Goal: Transaction & Acquisition: Book appointment/travel/reservation

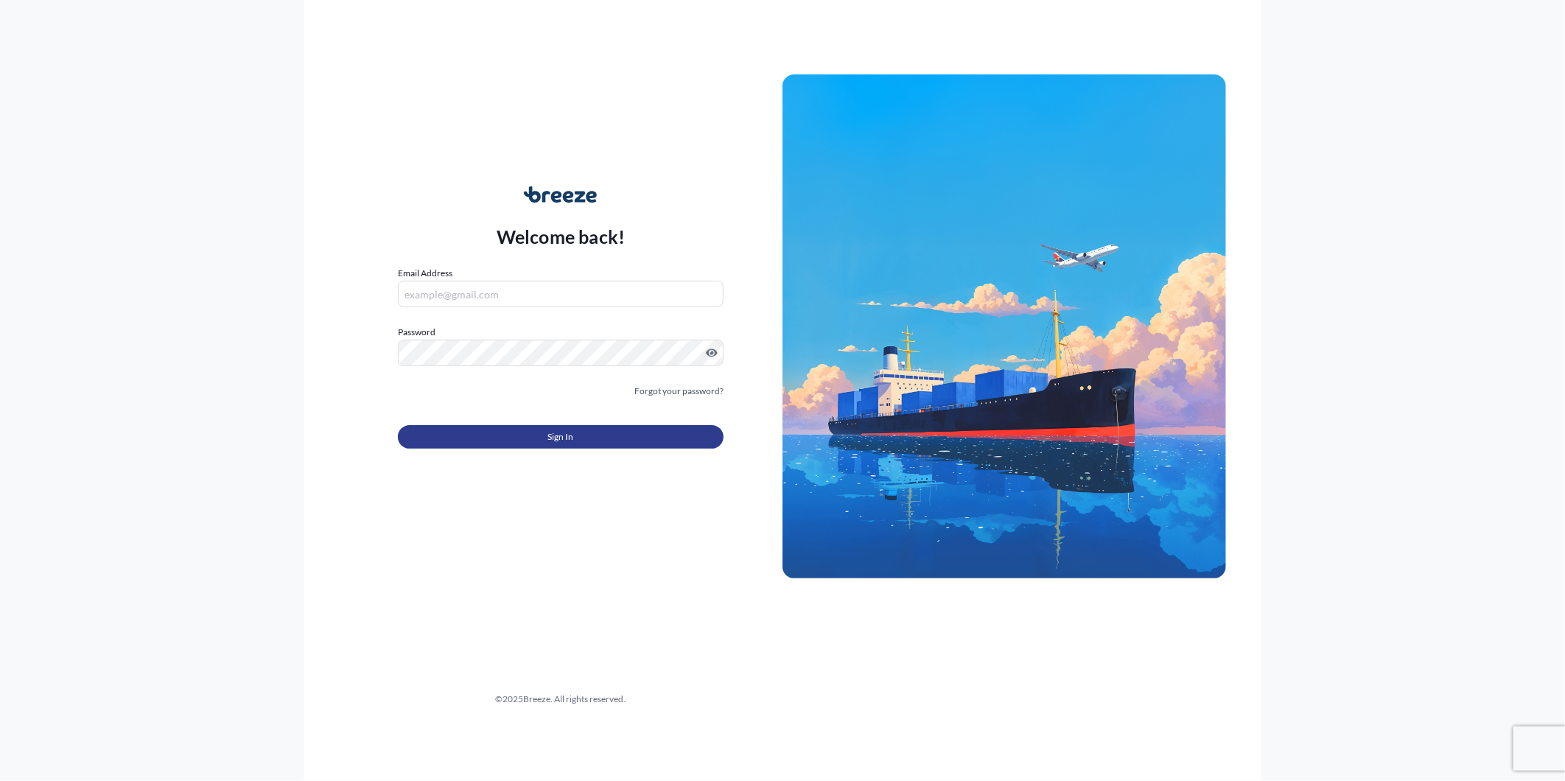
type input "[PERSON_NAME][EMAIL_ADDRESS][PERSON_NAME][DOMAIN_NAME]"
click at [605, 436] on button "Sign In" at bounding box center [561, 437] width 326 height 24
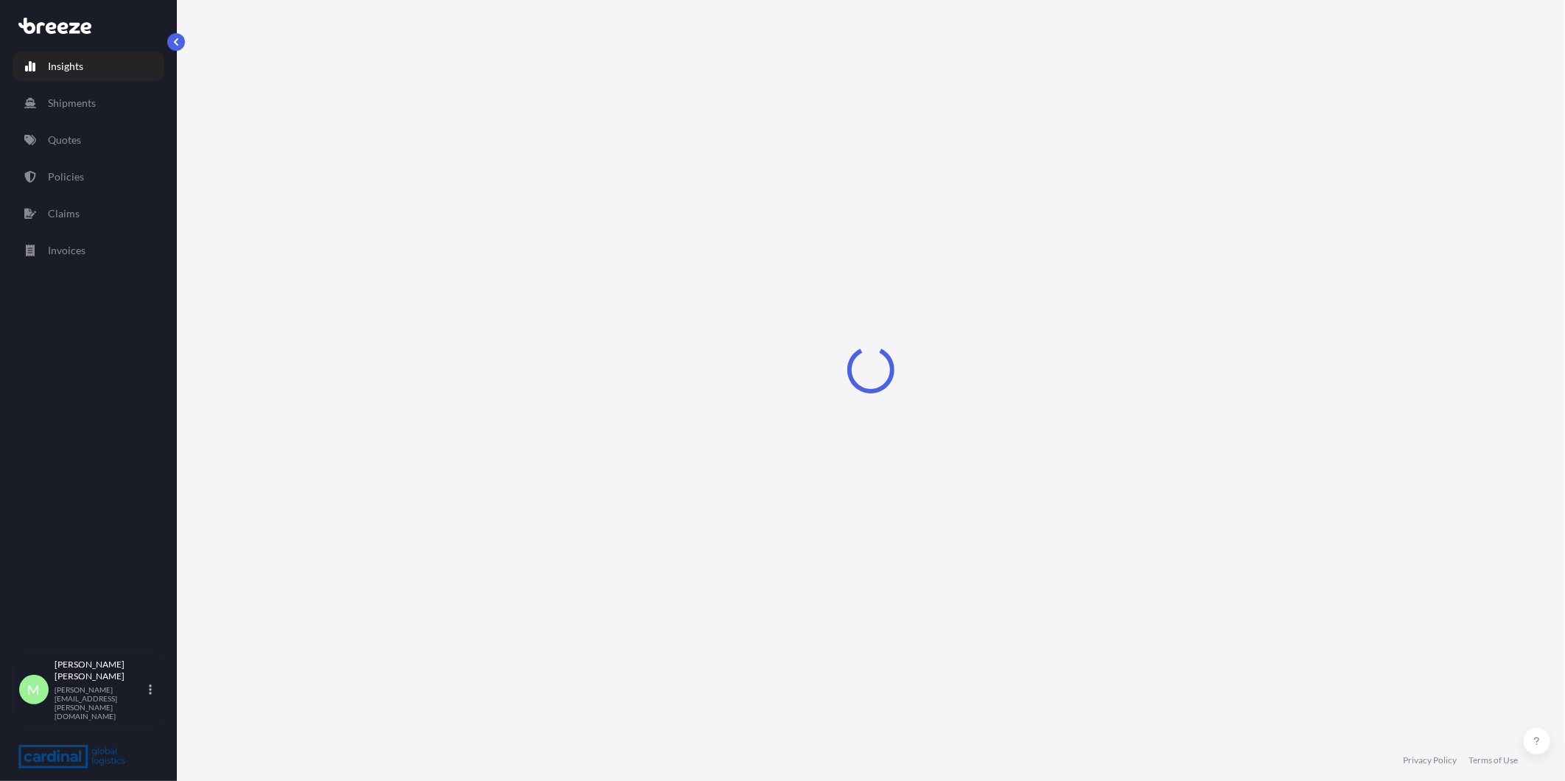
select select "2025"
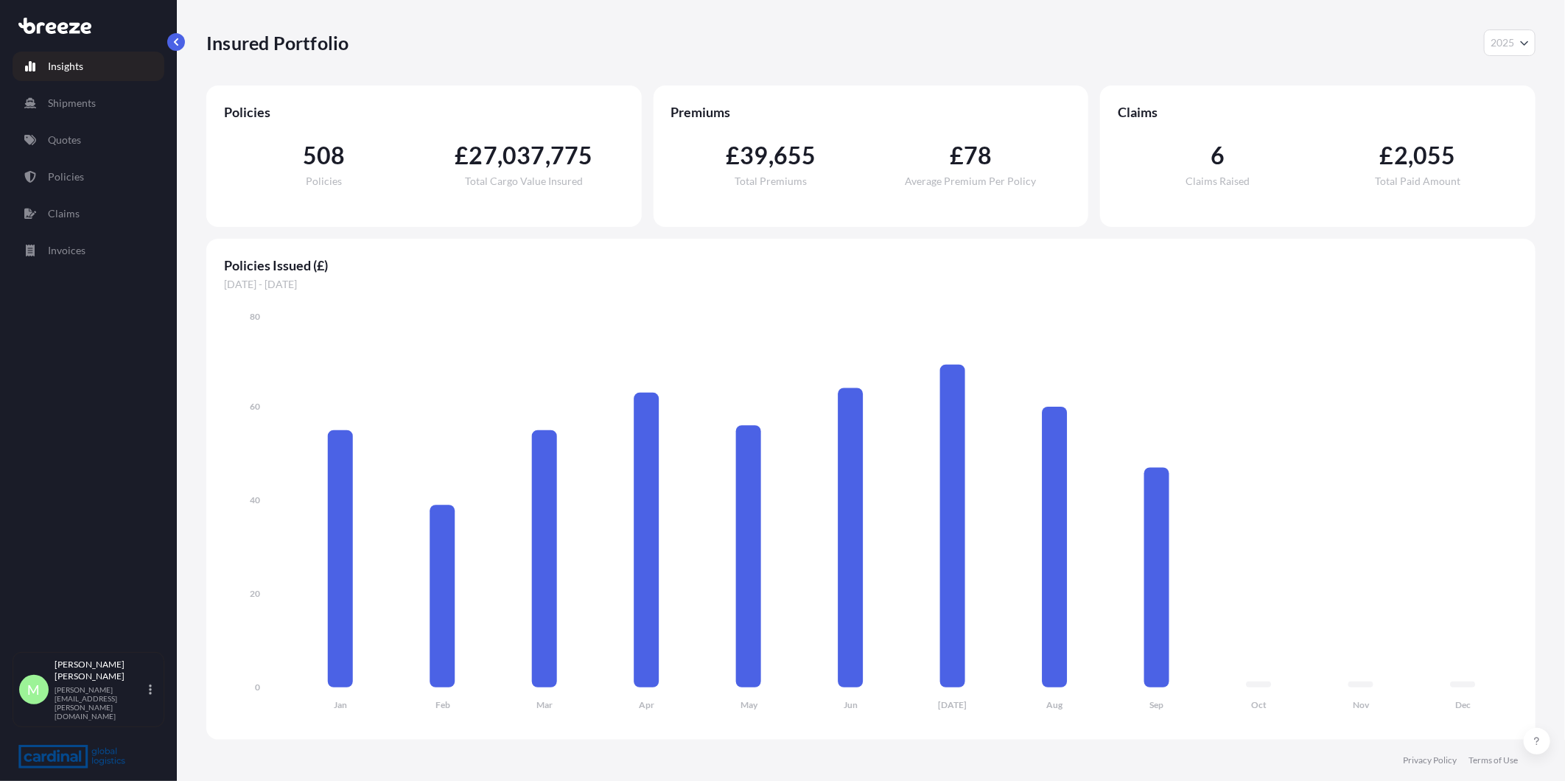
click at [86, 111] on p "Shipments" at bounding box center [72, 103] width 48 height 15
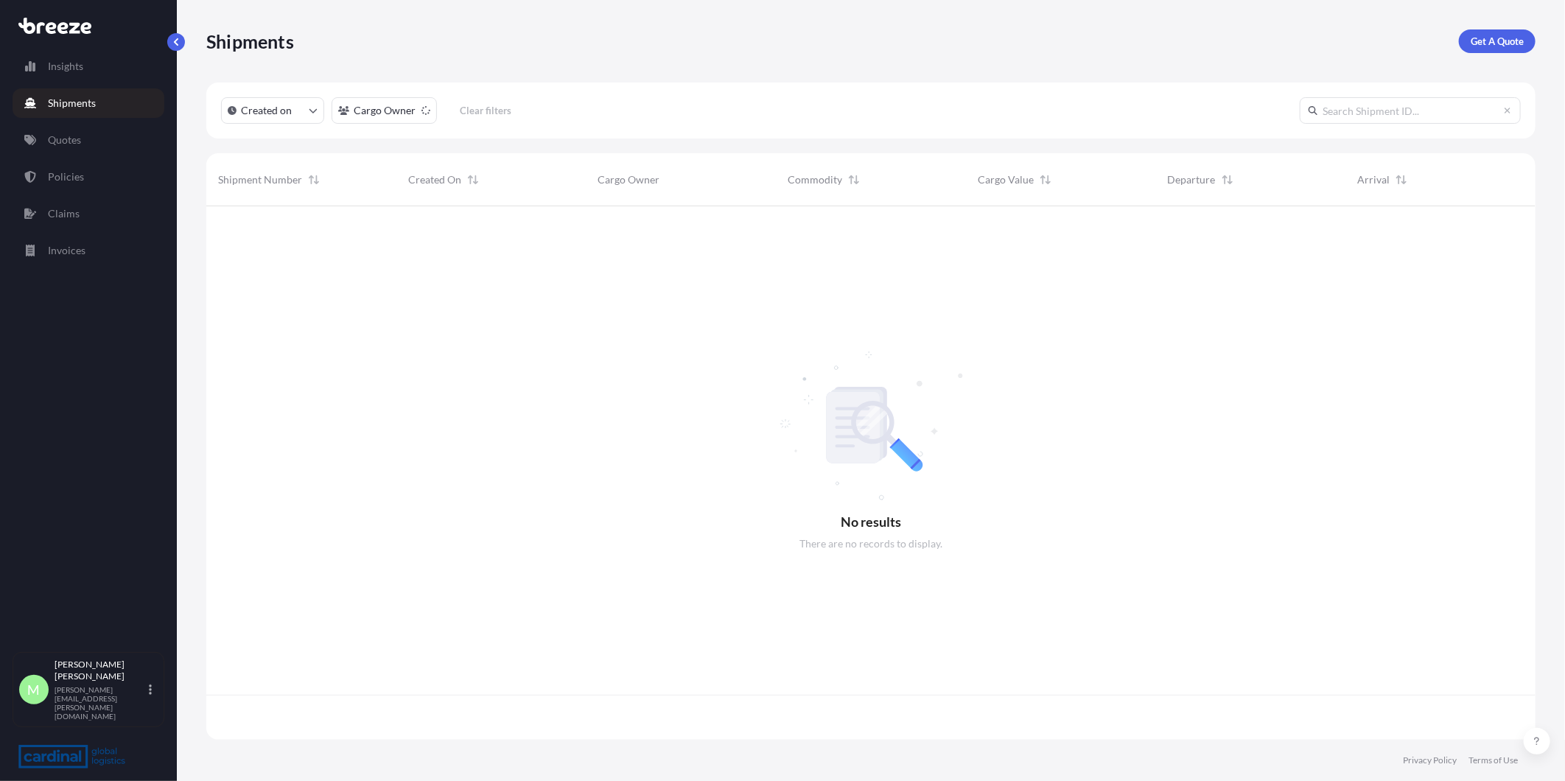
scroll to position [529, 1317]
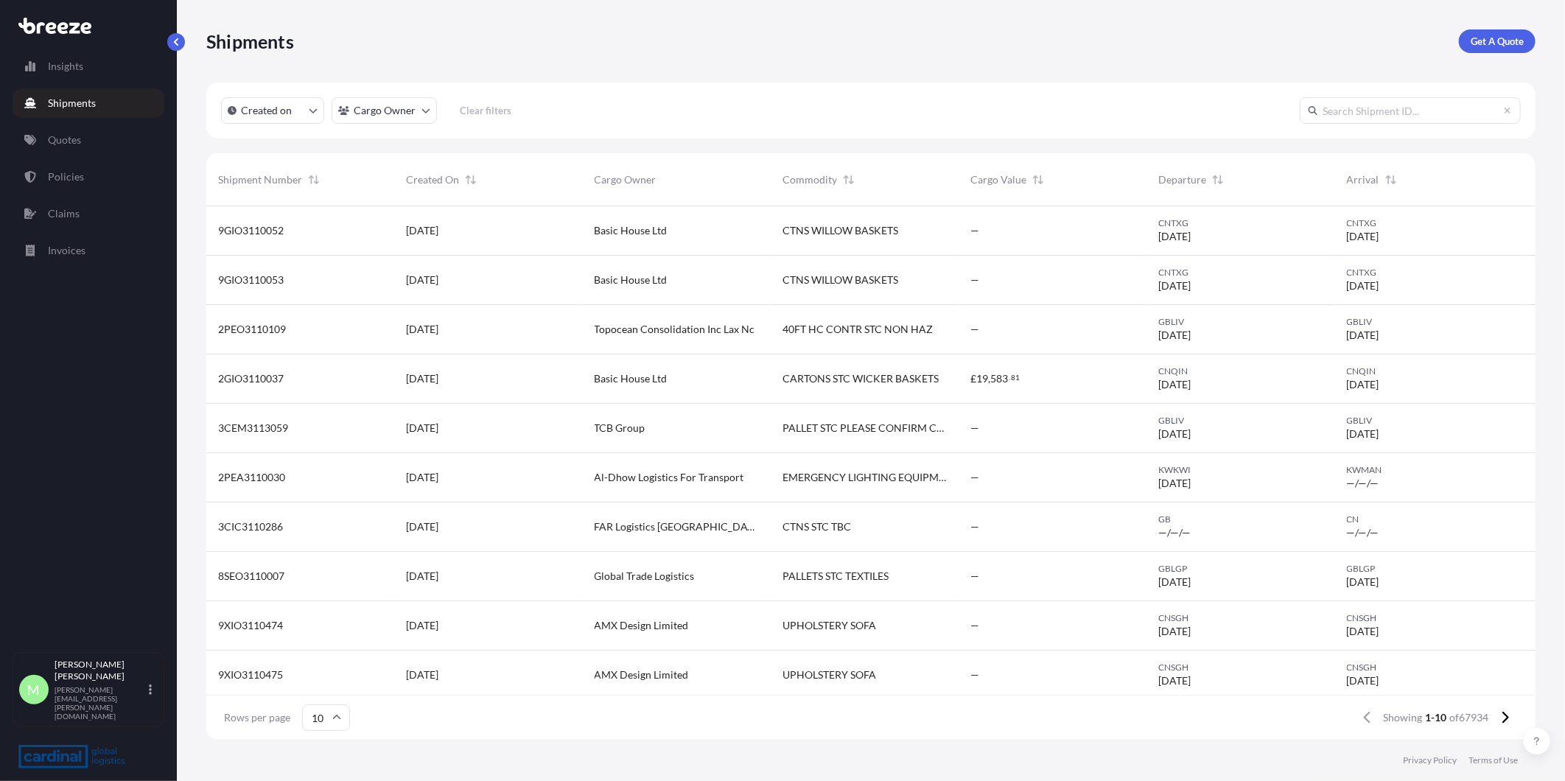
click at [1466, 46] on link "Get A Quote" at bounding box center [1497, 41] width 77 height 24
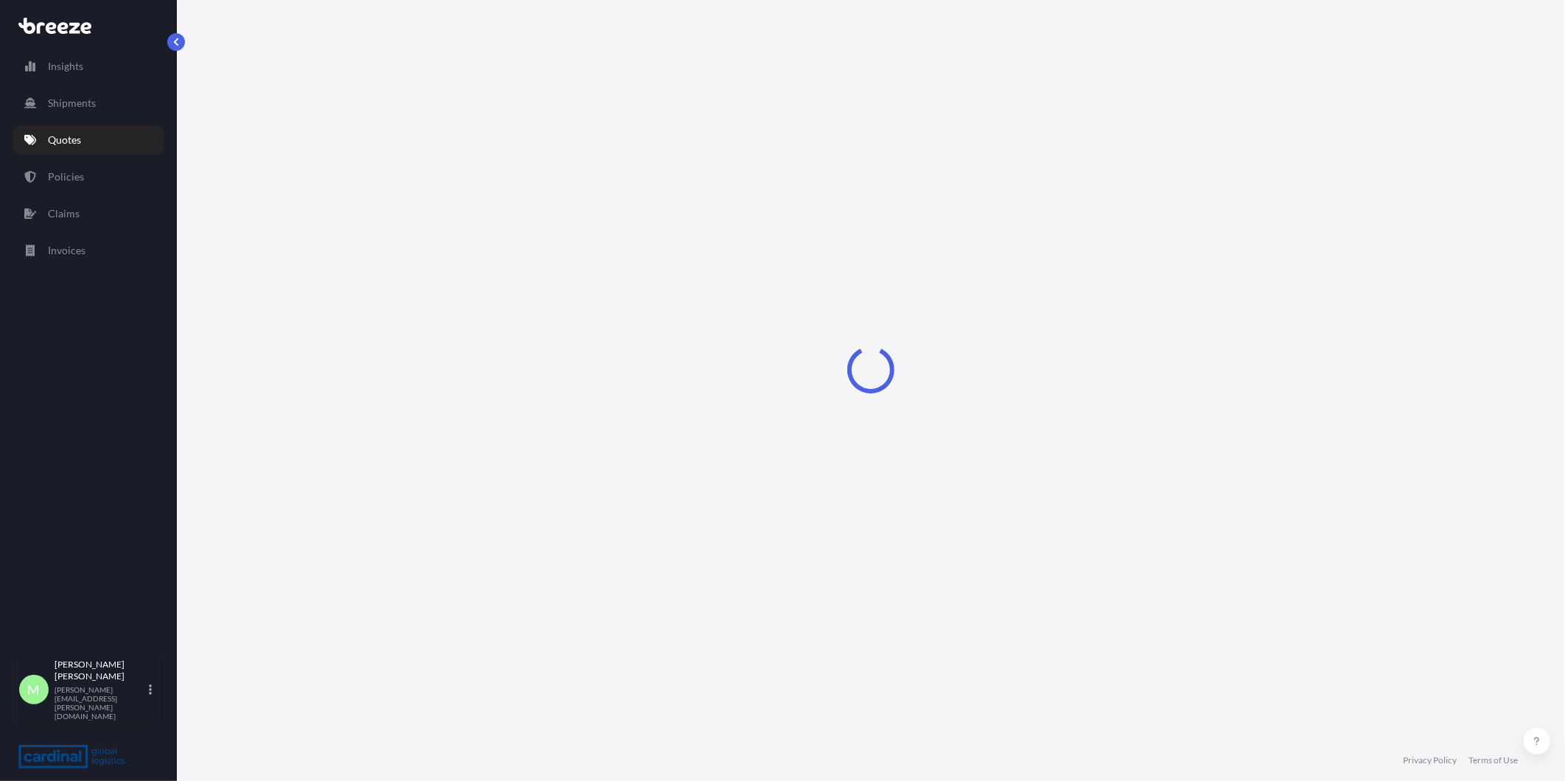
select select "Sea"
select select "1"
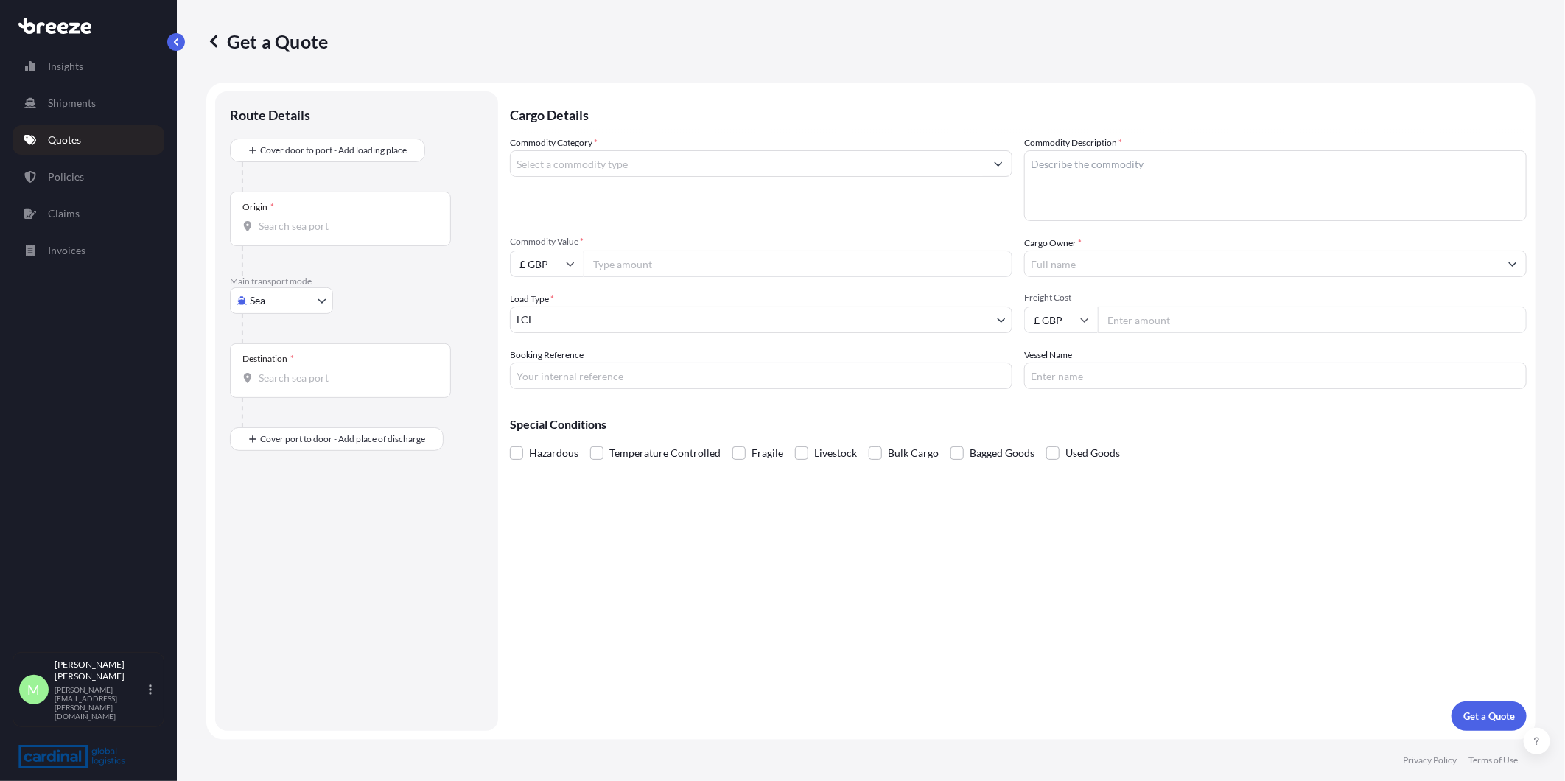
click at [299, 304] on body "Insights Shipments Quotes Policies Claims Invoices M Megan Stealey megan.steale…" at bounding box center [782, 390] width 1565 height 781
click at [301, 389] on div "Road" at bounding box center [281, 392] width 91 height 27
select select "Road"
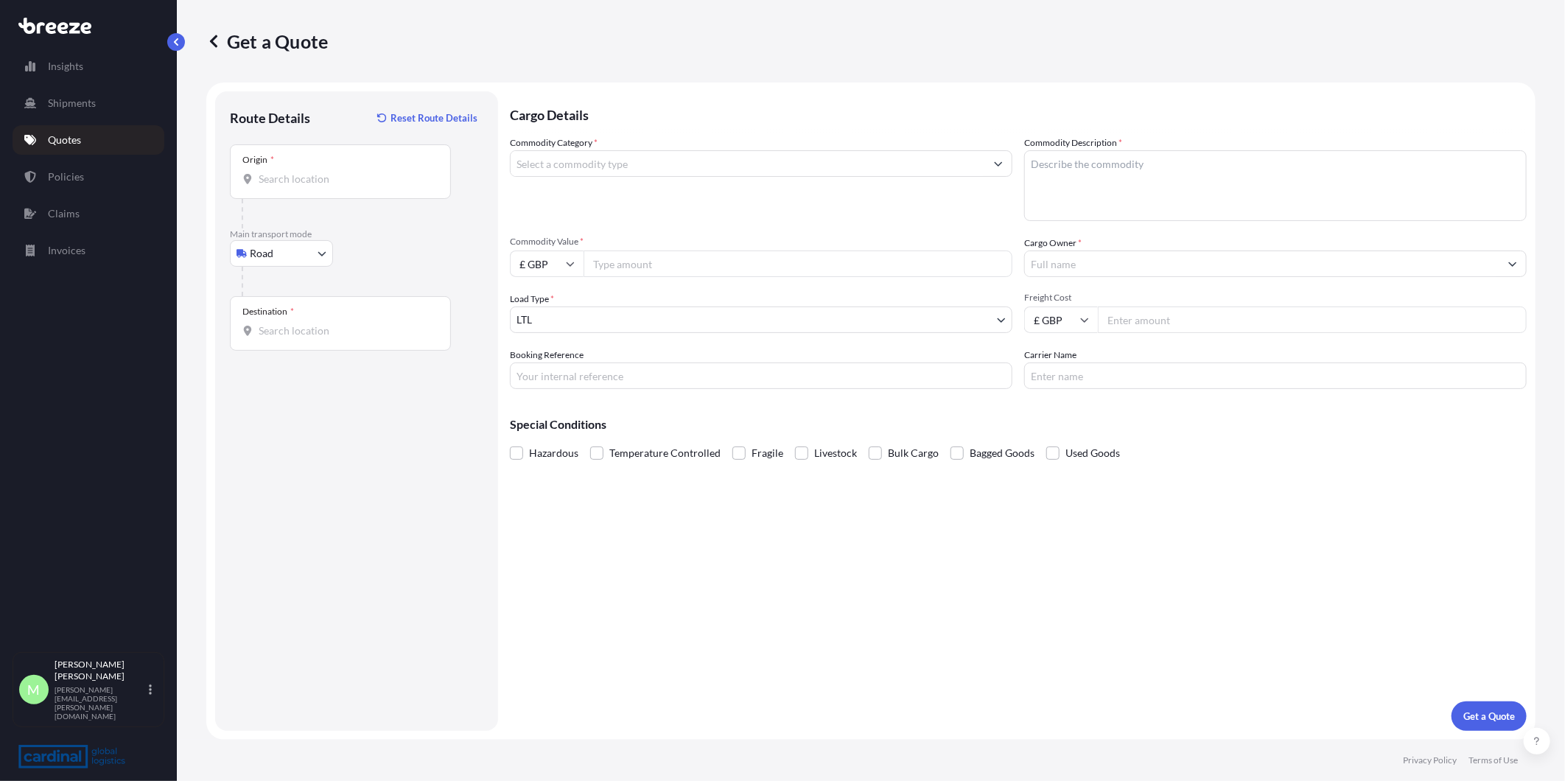
drag, startPoint x: 335, startPoint y: 177, endPoint x: 223, endPoint y: 238, distance: 128.3
click at [335, 177] on input "Origin *" at bounding box center [346, 179] width 174 height 15
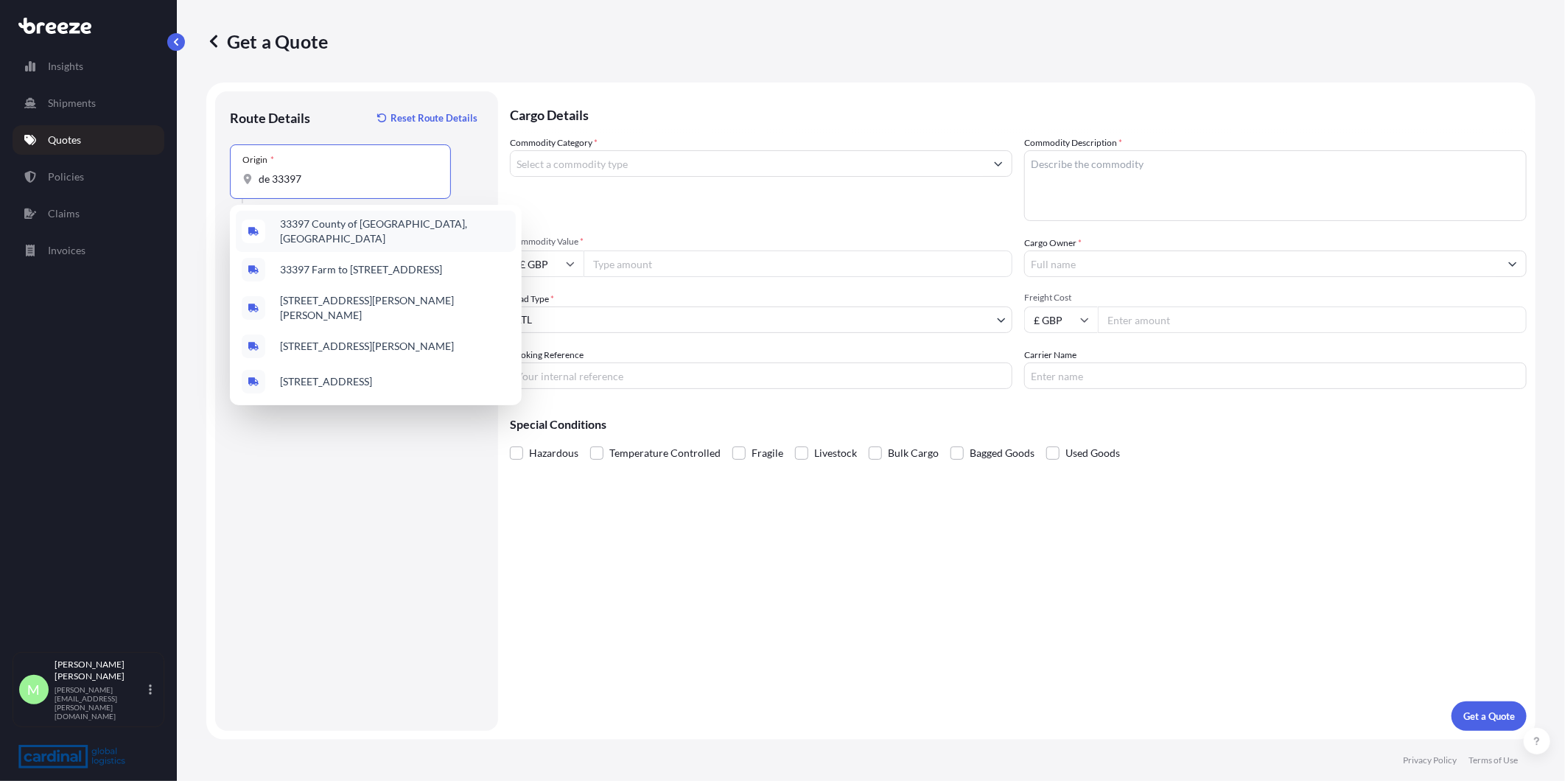
click at [422, 225] on span "33397 County of [GEOGRAPHIC_DATA], [GEOGRAPHIC_DATA]" at bounding box center [395, 231] width 230 height 29
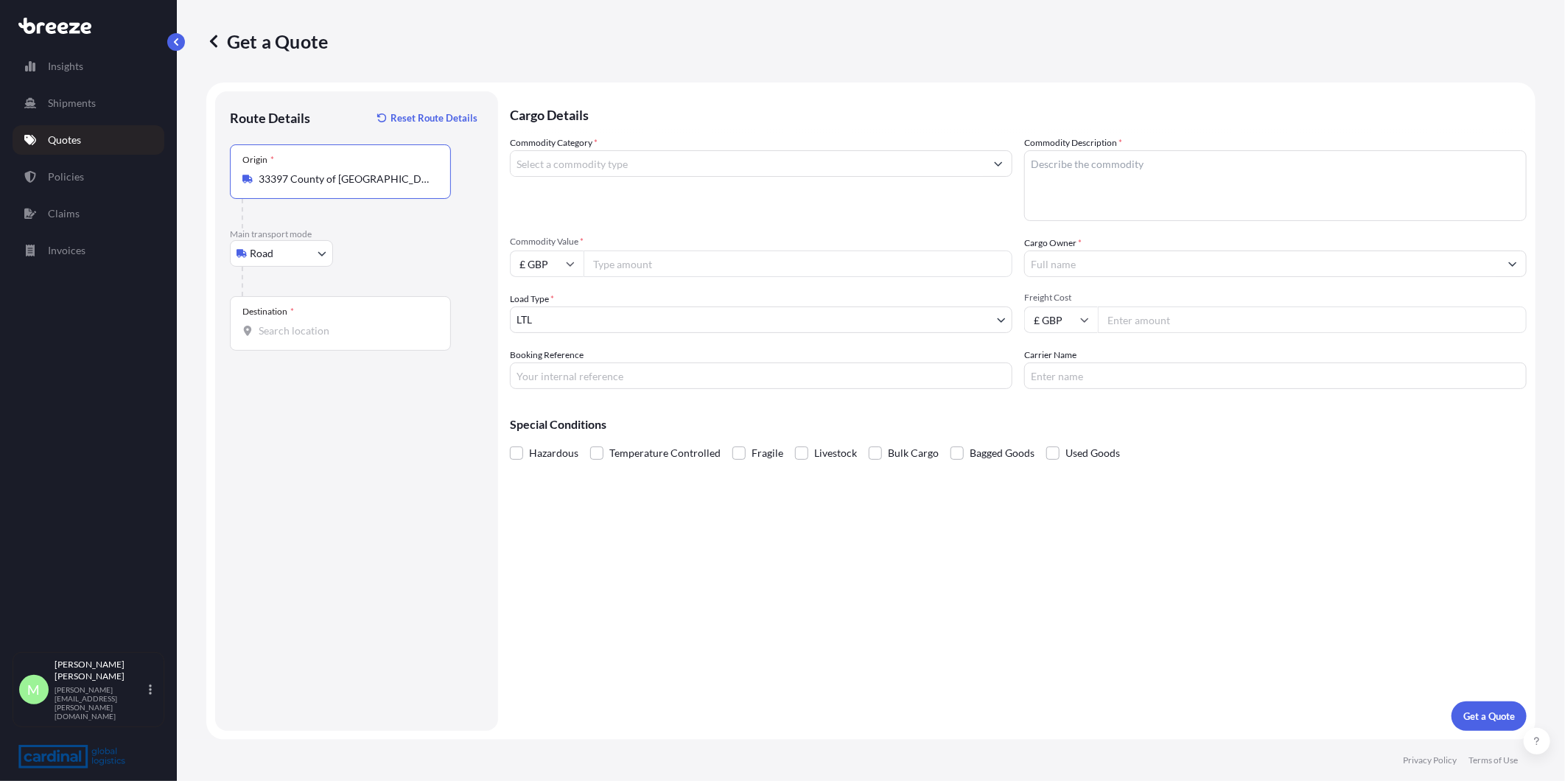
type input "33397 County of [GEOGRAPHIC_DATA], [GEOGRAPHIC_DATA]"
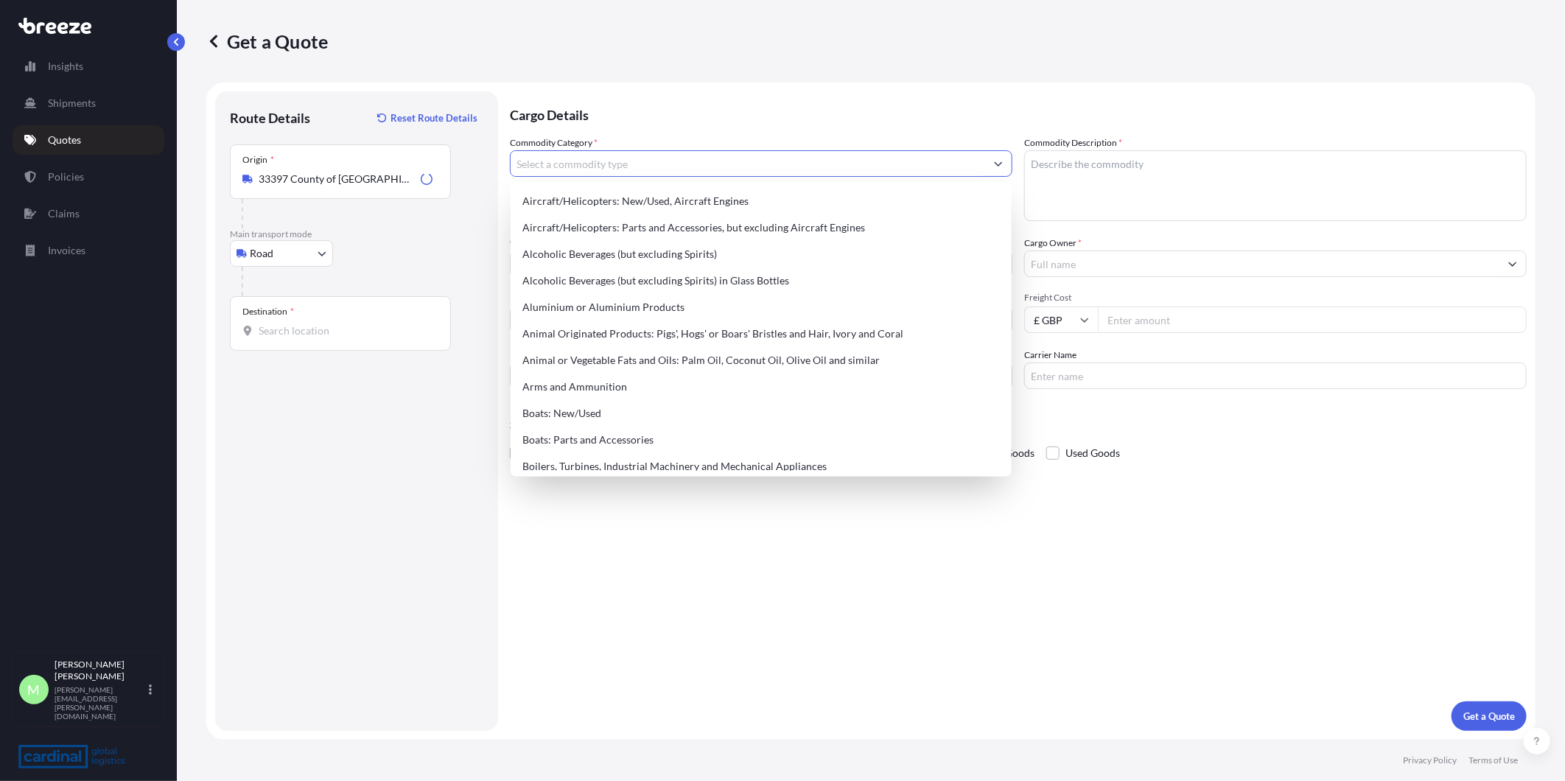
click at [640, 171] on input "Commodity Category *" at bounding box center [748, 163] width 475 height 27
click at [339, 323] on input "Destination *" at bounding box center [346, 330] width 174 height 15
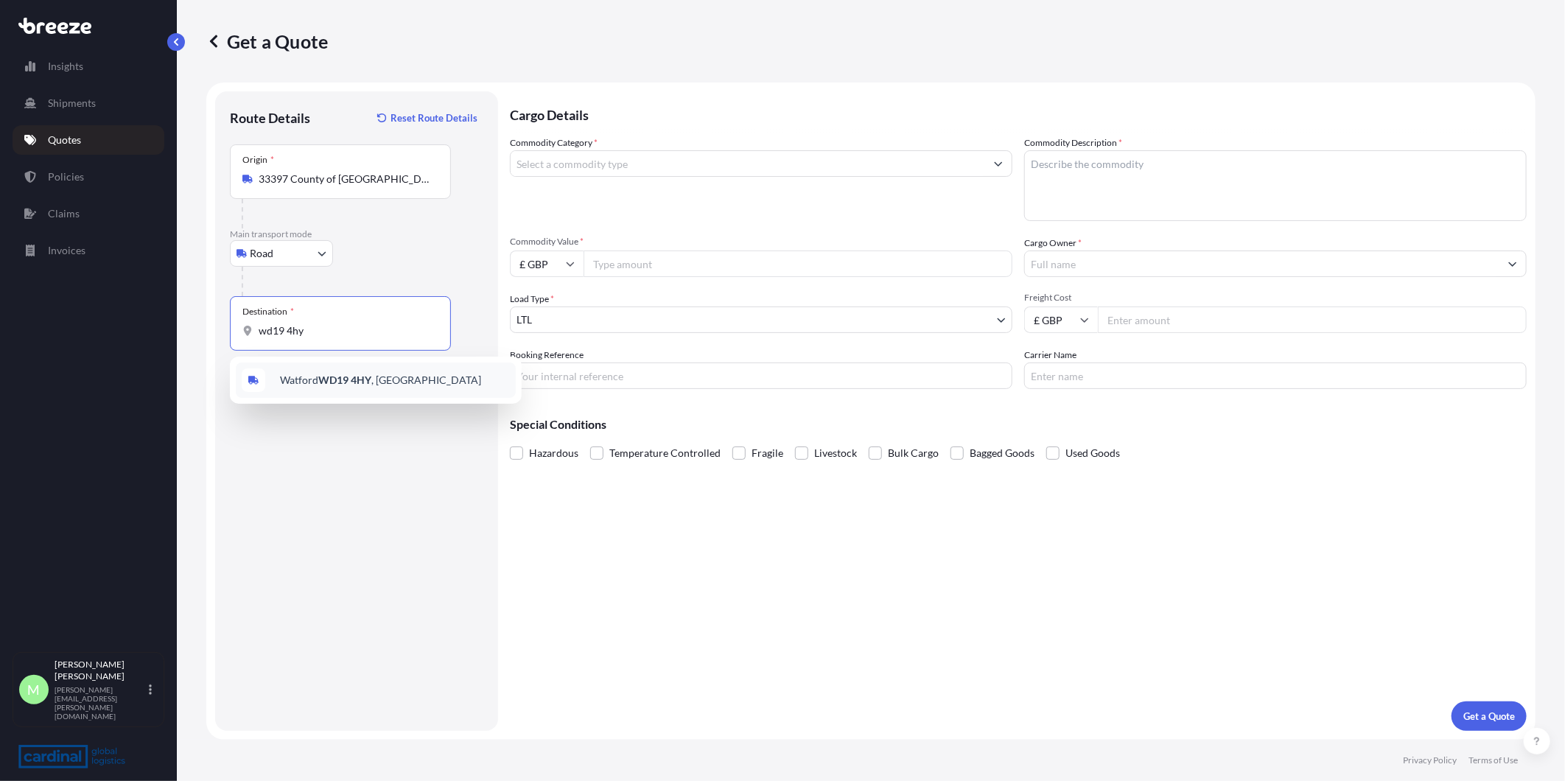
click at [371, 386] on span "Watford WD19 4HY , UK" at bounding box center [380, 380] width 201 height 15
type input "[STREET_ADDRESS]"
click at [619, 170] on input "Commodity Category *" at bounding box center [748, 163] width 475 height 27
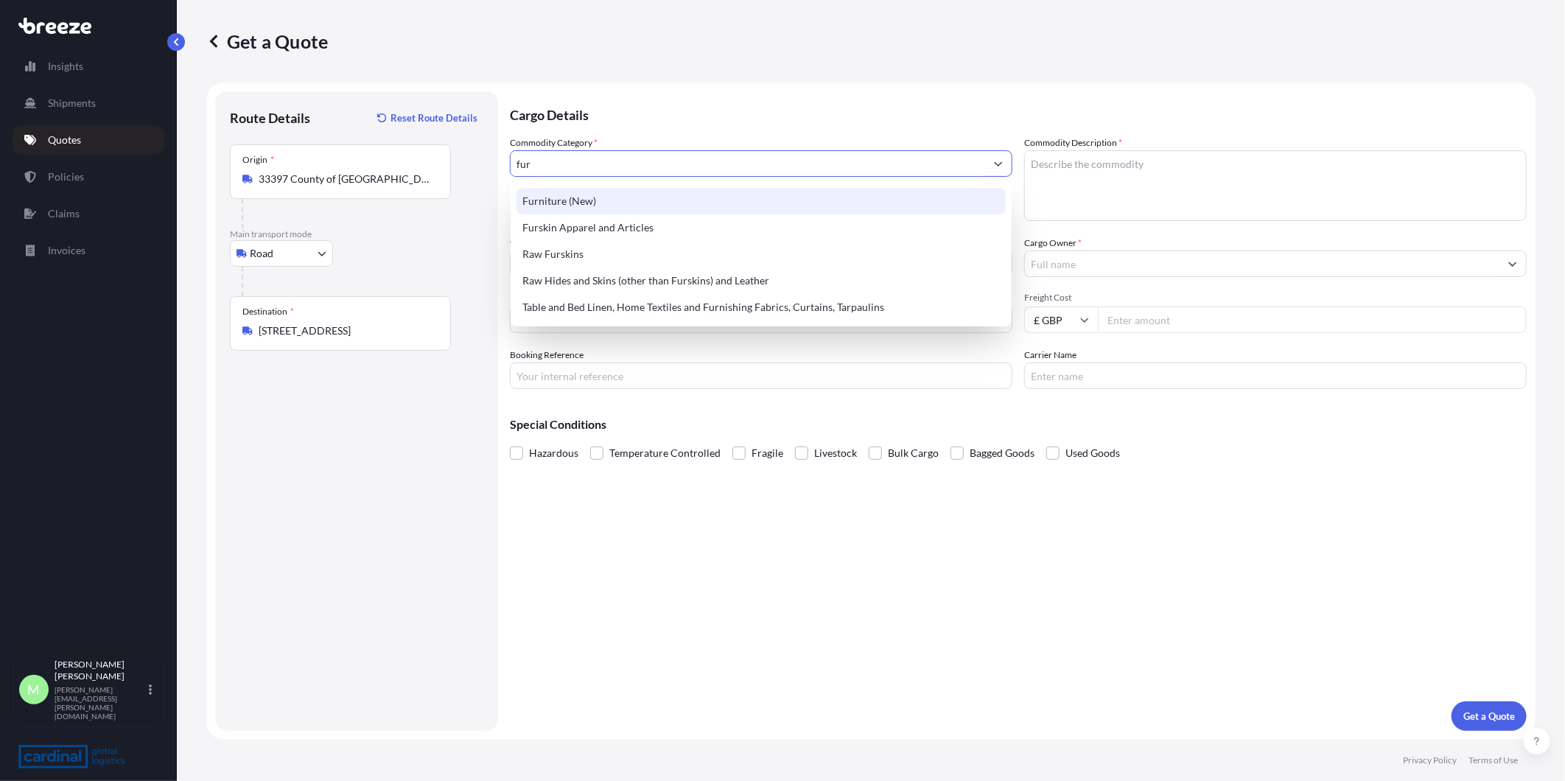
click at [591, 200] on div "Furniture (New)" at bounding box center [761, 201] width 489 height 27
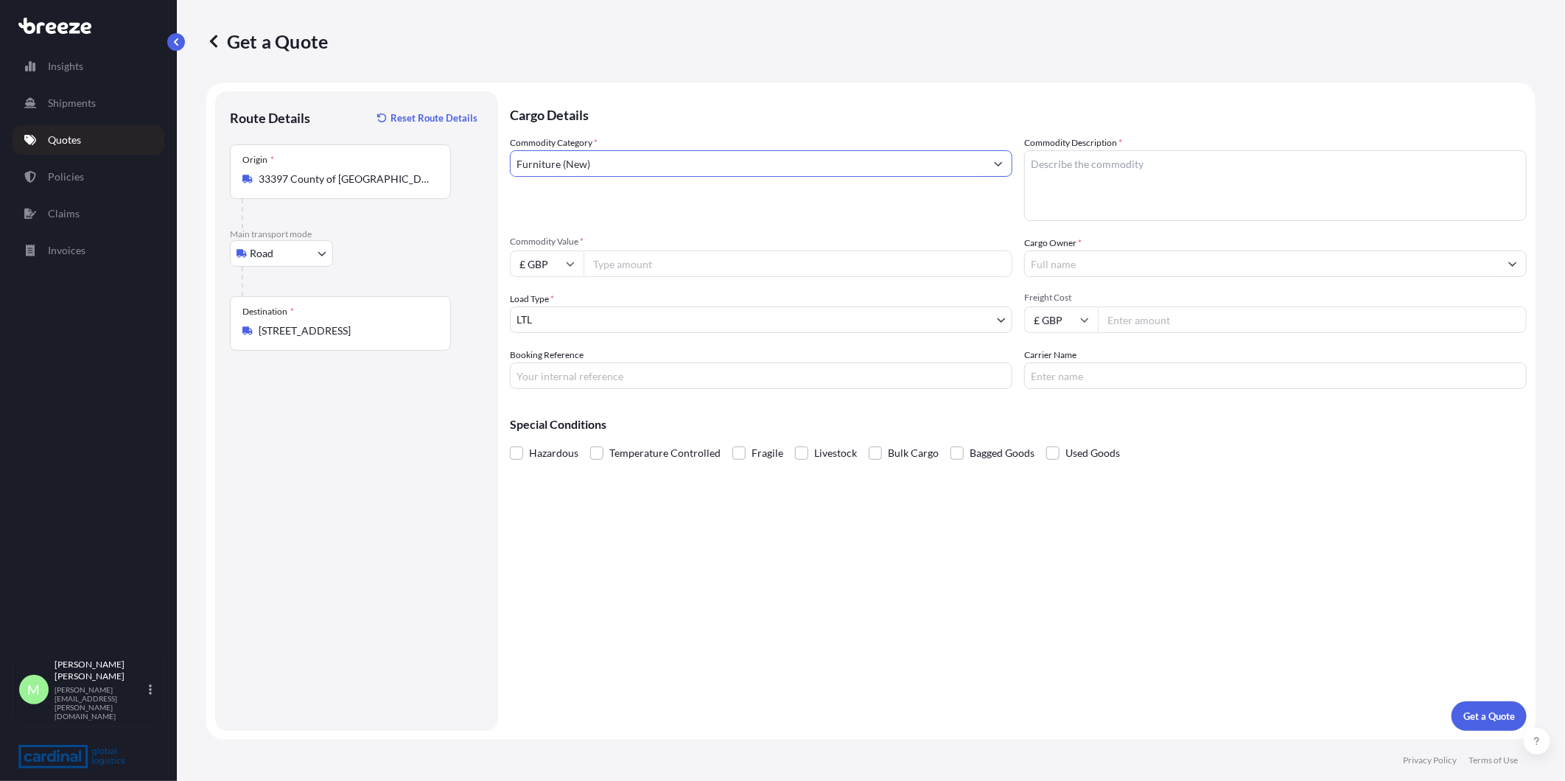
type input "Furniture (New)"
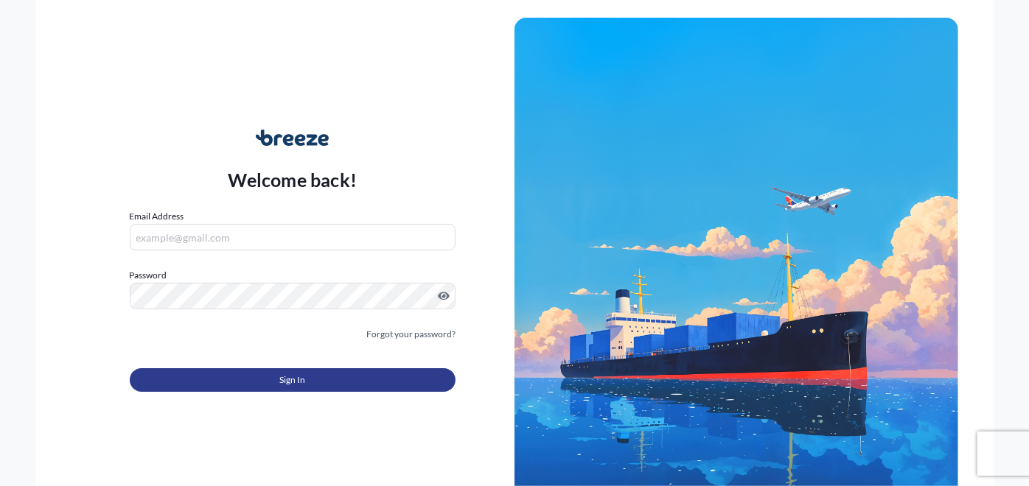
type input "[PERSON_NAME][EMAIL_ADDRESS][PERSON_NAME][DOMAIN_NAME]"
click at [295, 381] on span "Sign In" at bounding box center [292, 380] width 26 height 15
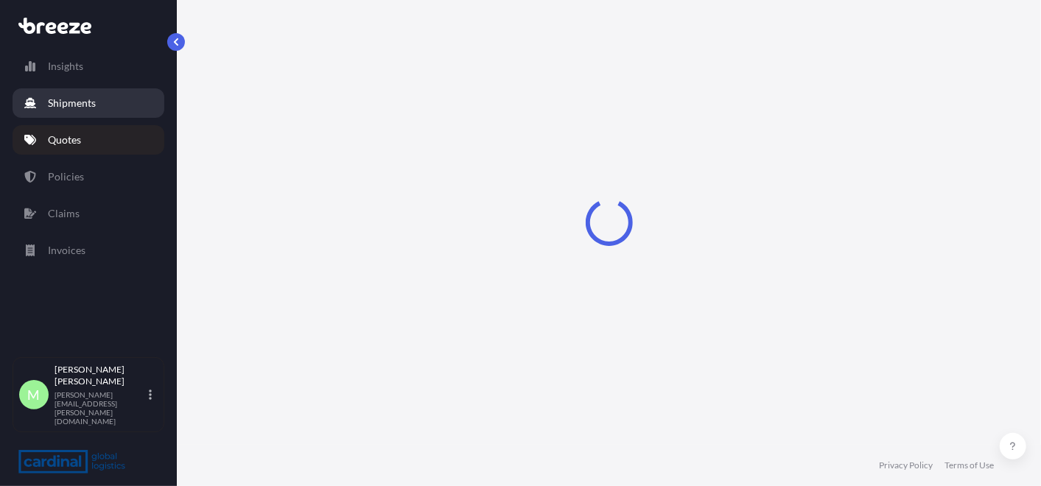
select select "Sea"
select select "1"
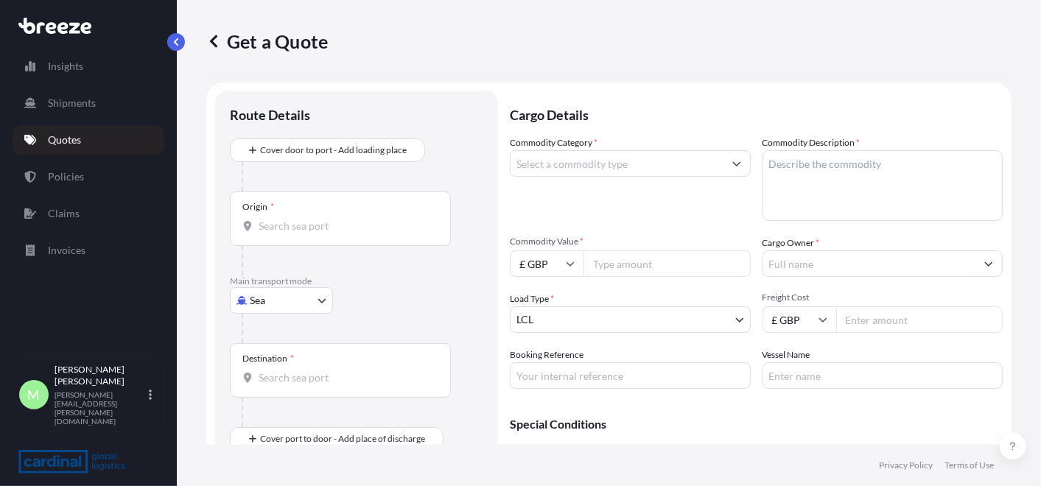
scroll to position [23, 0]
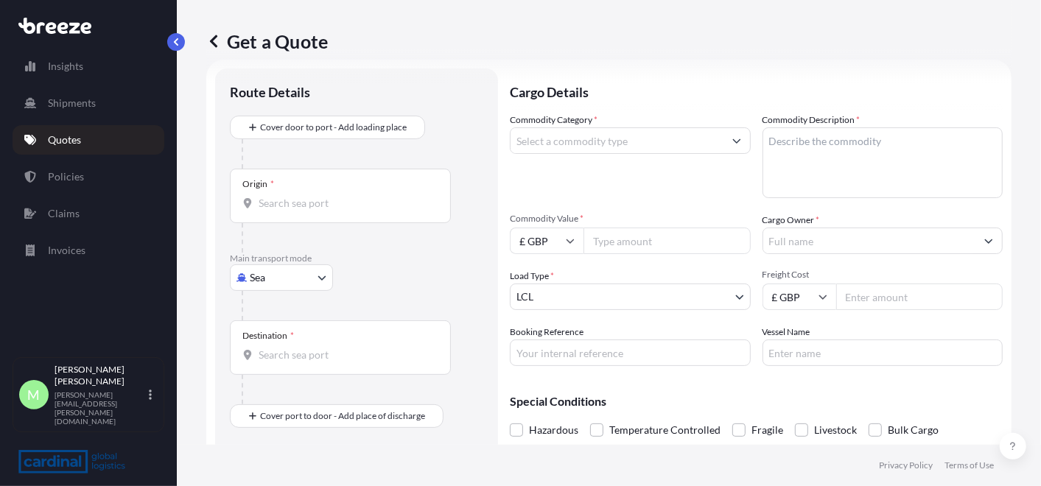
click at [63, 140] on p "Quotes" at bounding box center [64, 140] width 33 height 15
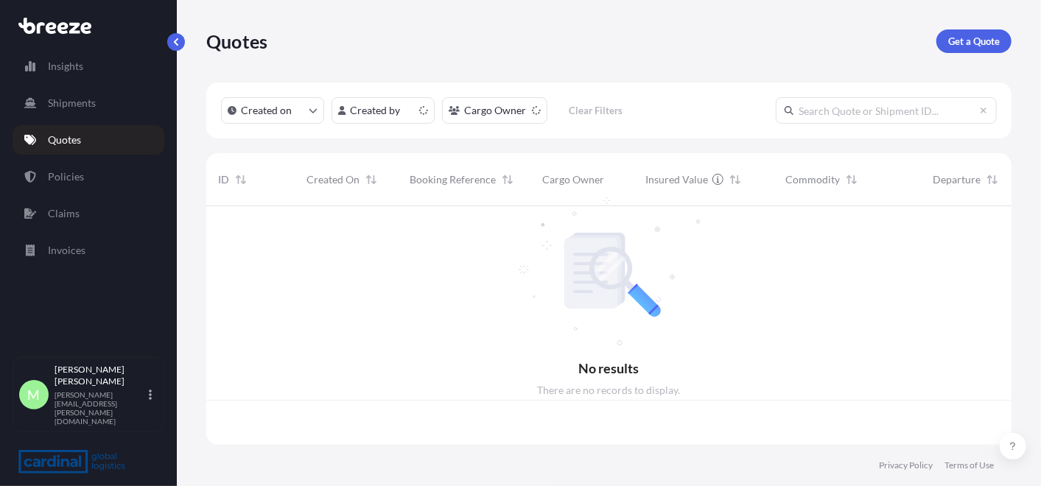
scroll to position [234, 793]
click at [75, 156] on div "Insights Shipments Quotes Policies Claims Invoices" at bounding box center [89, 197] width 152 height 319
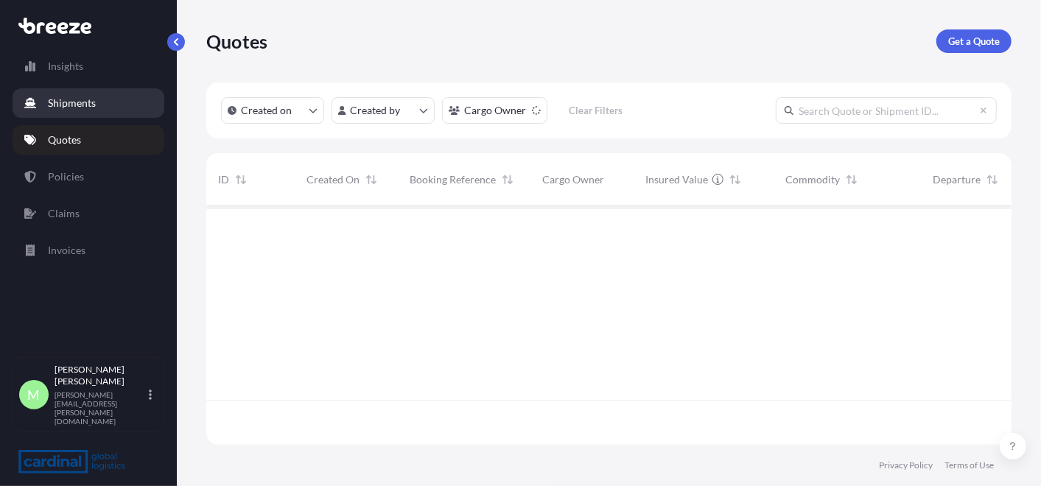
click at [86, 102] on p "Shipments" at bounding box center [72, 103] width 48 height 15
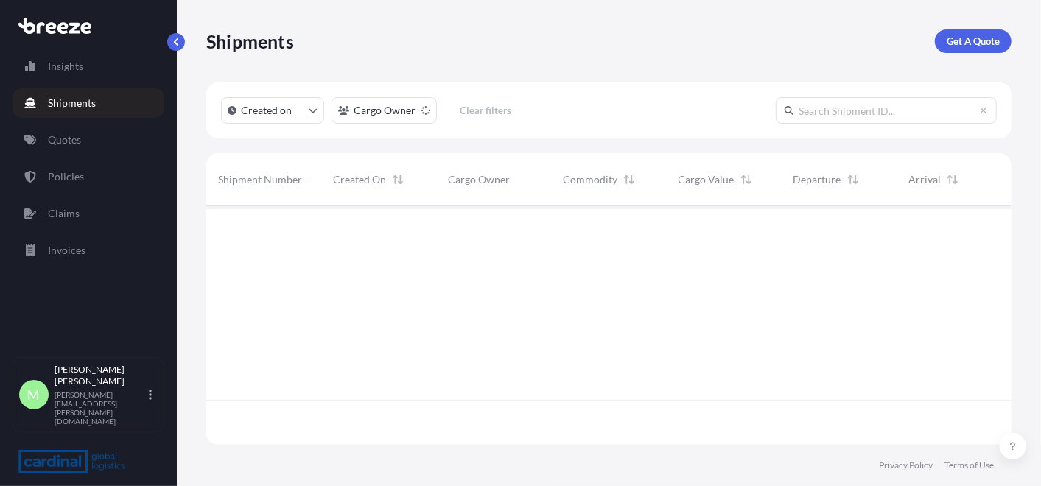
scroll to position [234, 793]
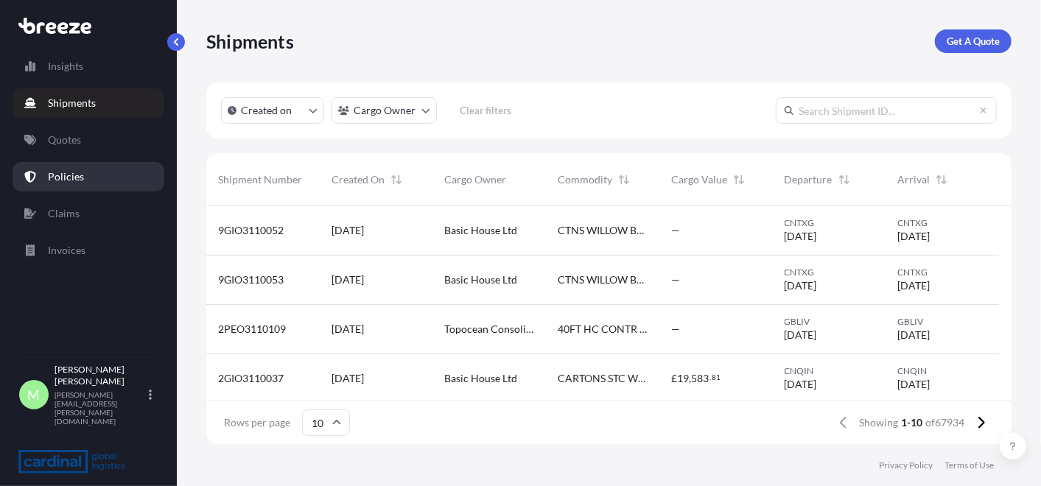
click at [57, 170] on p "Policies" at bounding box center [66, 176] width 36 height 15
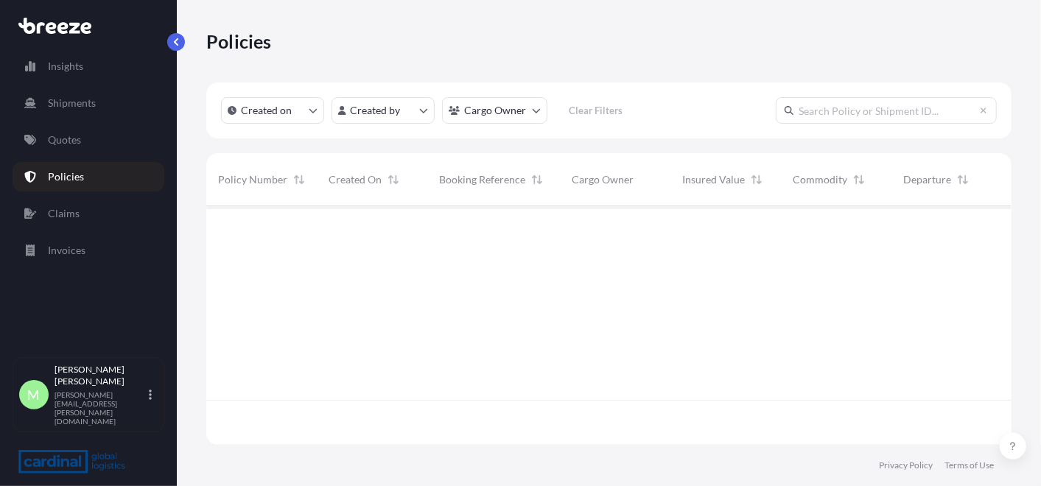
scroll to position [234, 793]
click at [75, 145] on p "Quotes" at bounding box center [64, 140] width 33 height 15
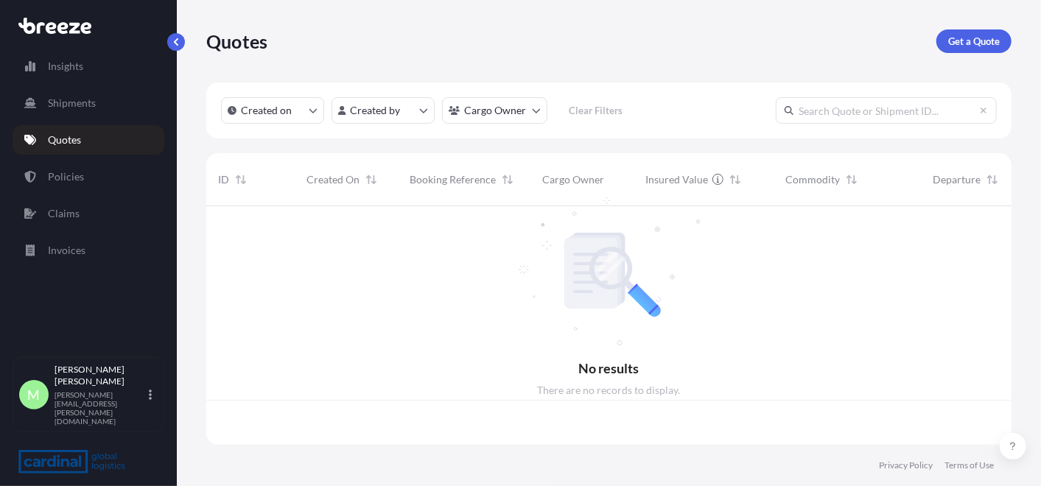
scroll to position [234, 793]
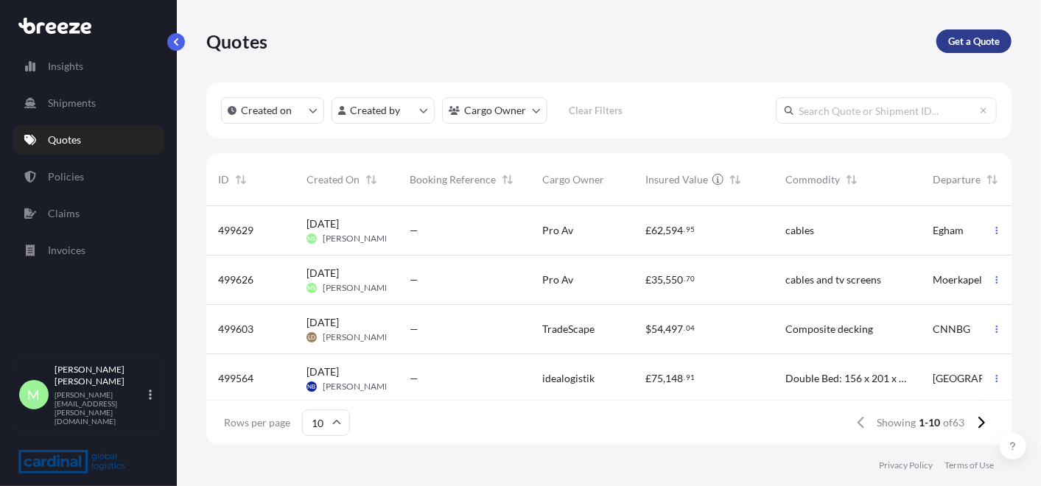
click at [961, 42] on p "Get a Quote" at bounding box center [974, 41] width 52 height 15
select select "Sea"
select select "1"
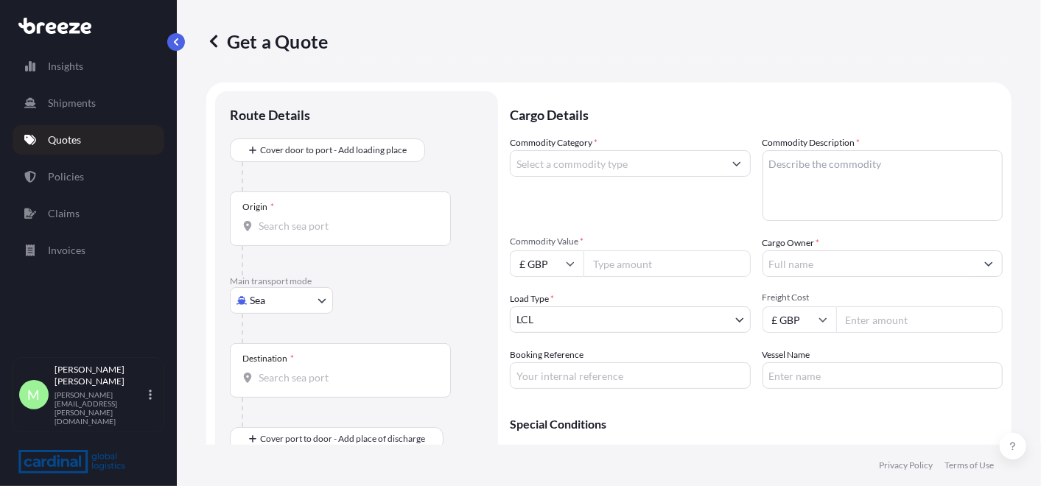
scroll to position [23, 0]
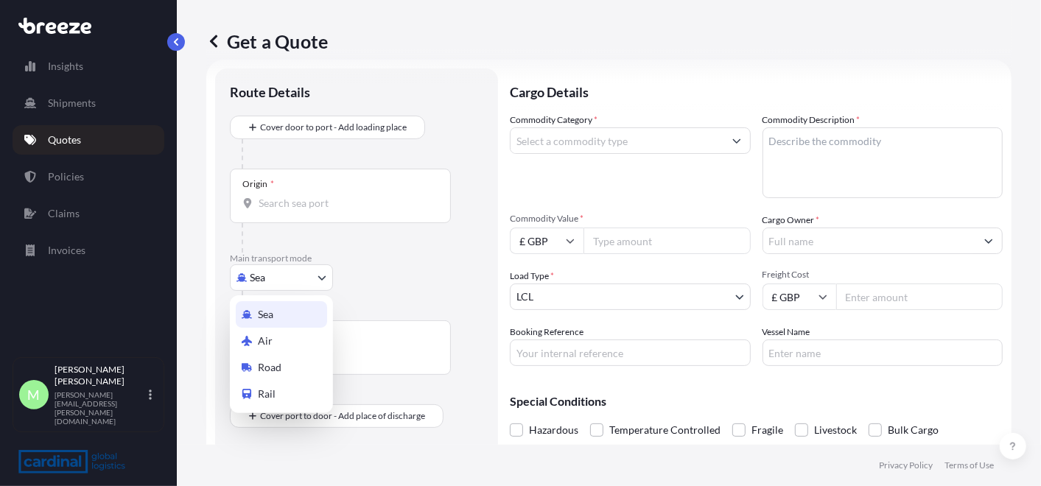
click at [292, 284] on body "Insights Shipments Quotes Policies Claims Invoices M Megan Stealey megan.steale…" at bounding box center [520, 243] width 1041 height 486
click at [279, 368] on span "Road" at bounding box center [270, 367] width 24 height 15
select select "Road"
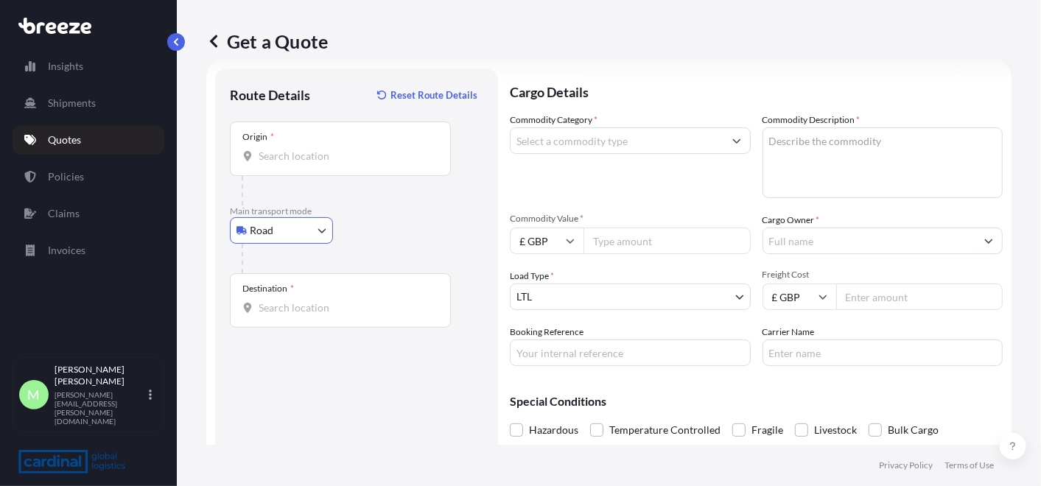
click at [335, 141] on div "Origin *" at bounding box center [340, 149] width 221 height 55
click at [335, 149] on input "Origin *" at bounding box center [346, 156] width 174 height 15
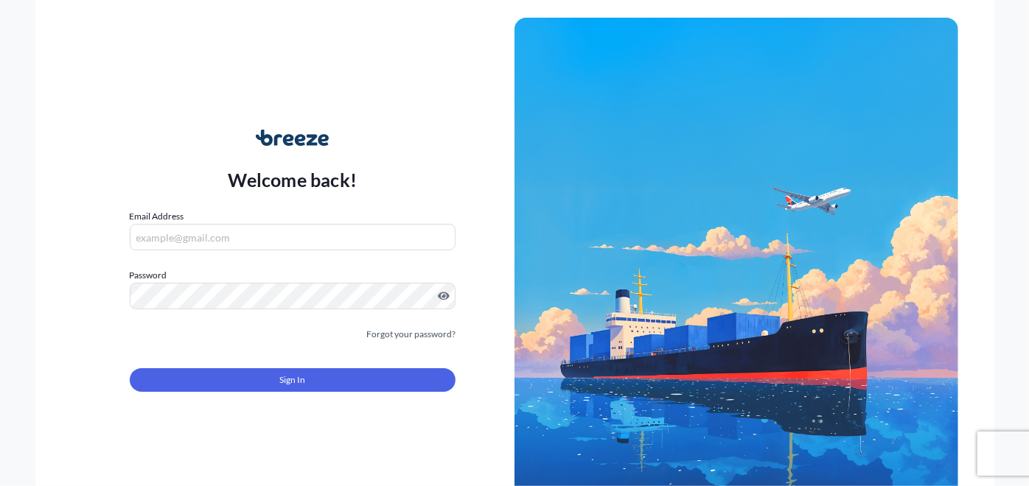
type input "[PERSON_NAME][EMAIL_ADDRESS][PERSON_NAME][DOMAIN_NAME]"
click at [285, 381] on span "Sign In" at bounding box center [292, 380] width 26 height 15
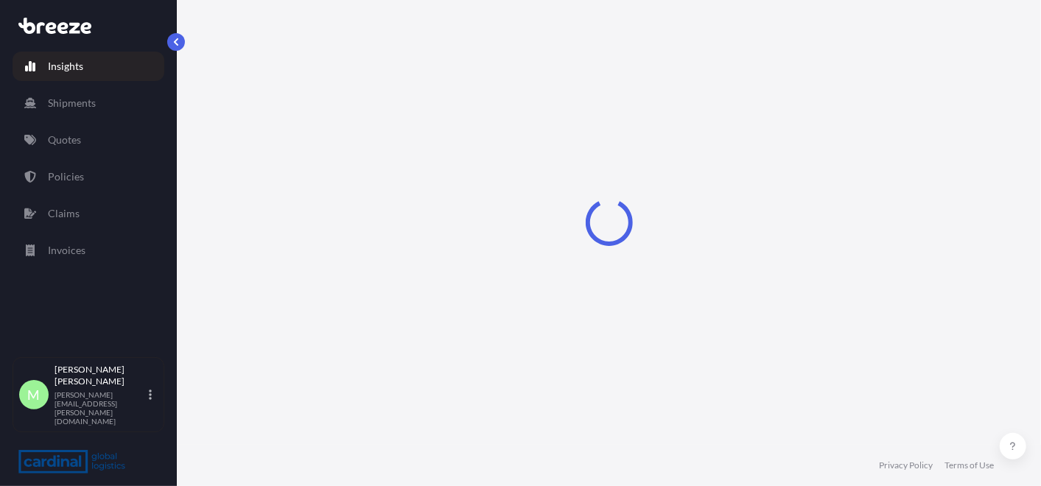
select select "2025"
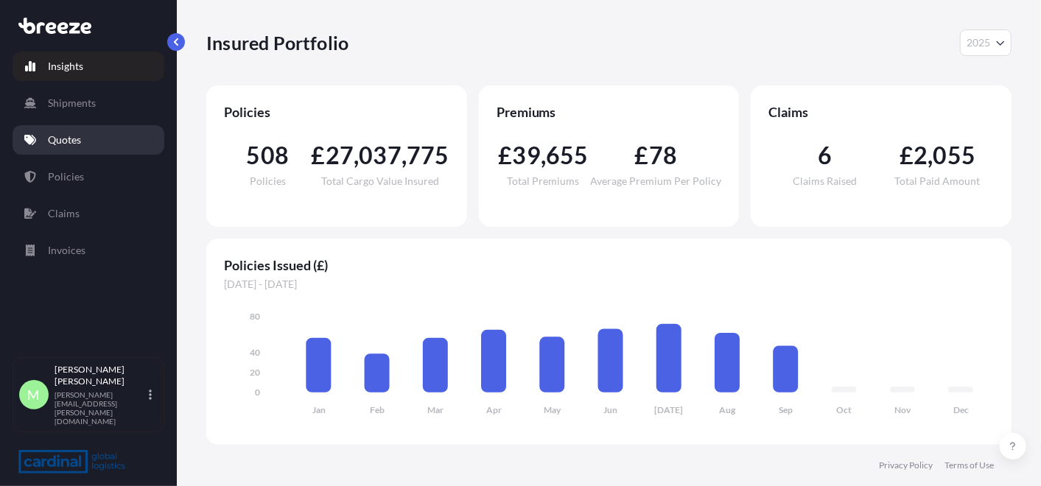
click at [94, 146] on link "Quotes" at bounding box center [89, 139] width 152 height 29
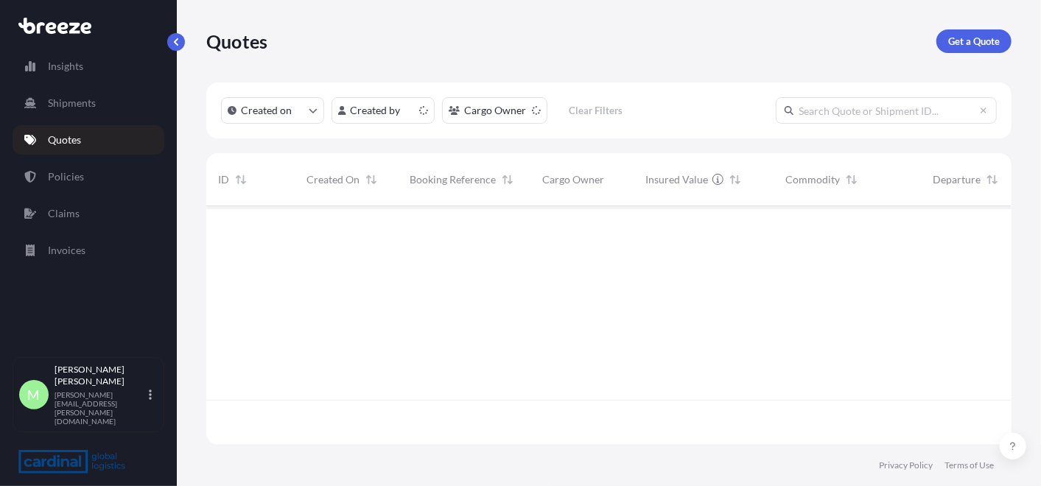
scroll to position [234, 793]
click at [971, 51] on link "Get a Quote" at bounding box center [974, 41] width 75 height 24
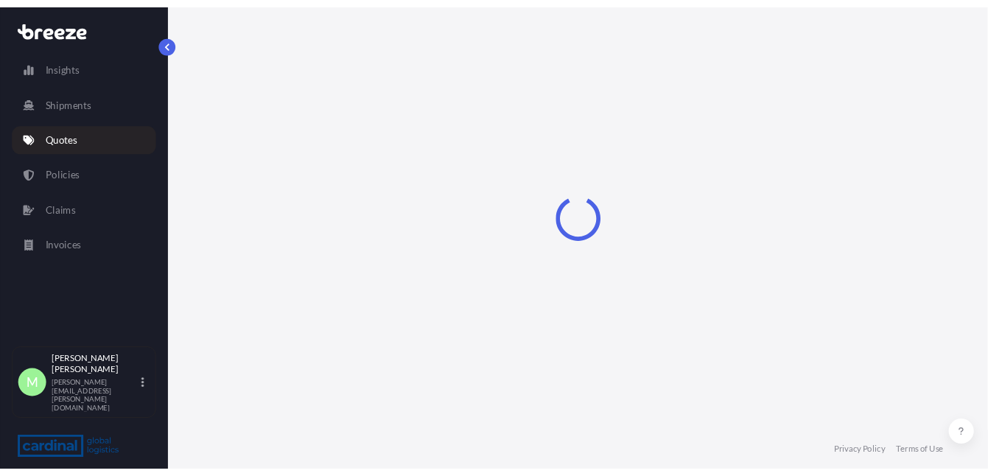
scroll to position [23, 0]
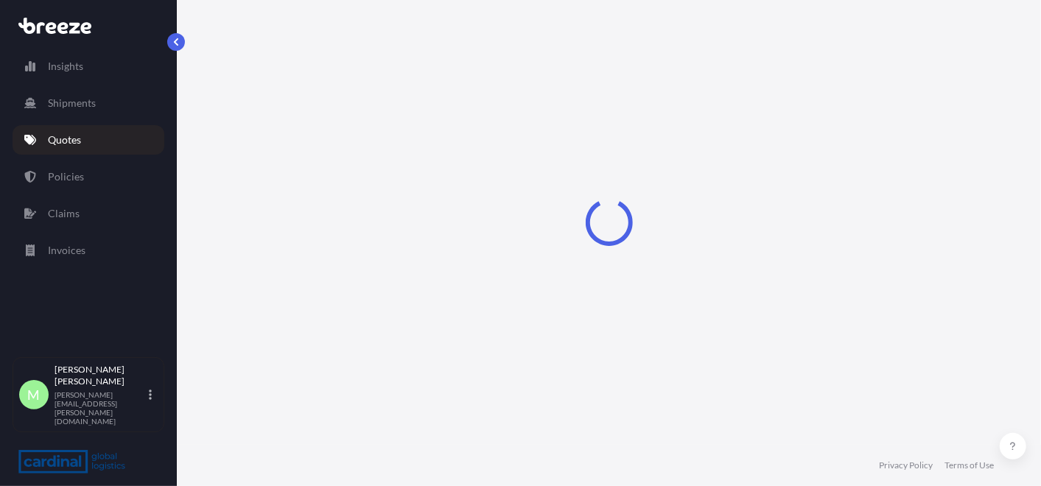
select select "Sea"
select select "1"
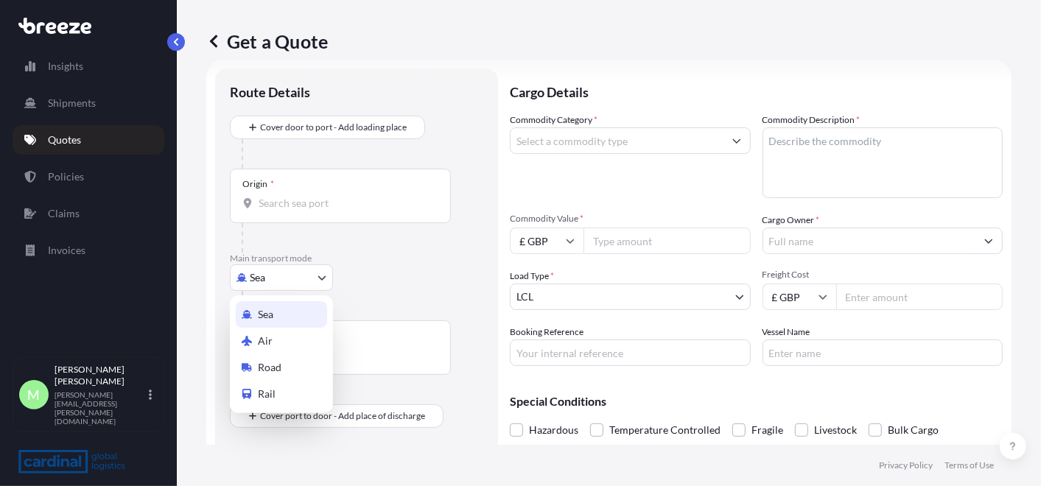
click at [272, 271] on body "Insights Shipments Quotes Policies Claims Invoices M [PERSON_NAME] [PERSON_NAME…" at bounding box center [520, 243] width 1041 height 486
click at [292, 354] on div "Road" at bounding box center [281, 367] width 91 height 27
select select "Road"
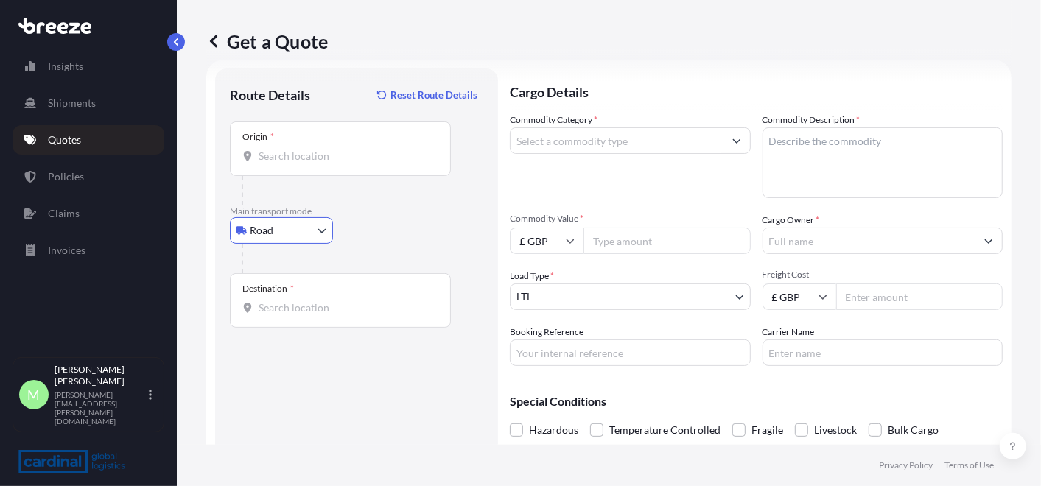
click at [309, 145] on div "Origin *" at bounding box center [340, 149] width 221 height 55
click at [309, 149] on input "Origin *" at bounding box center [346, 156] width 174 height 15
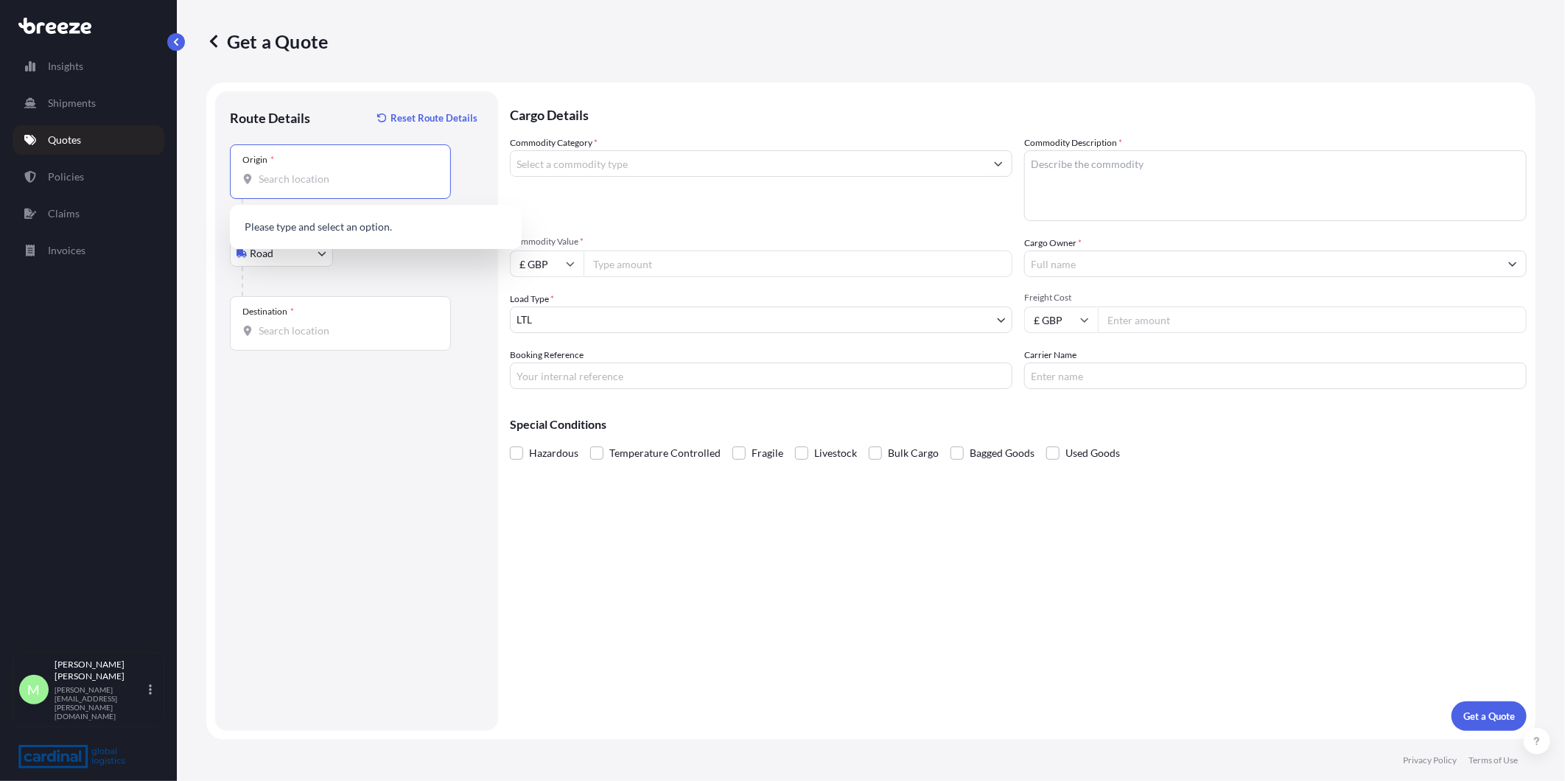
scroll to position [0, 0]
click at [305, 169] on div "Origin *" at bounding box center [340, 171] width 221 height 55
click at [305, 172] on input "Origin *" at bounding box center [346, 179] width 174 height 15
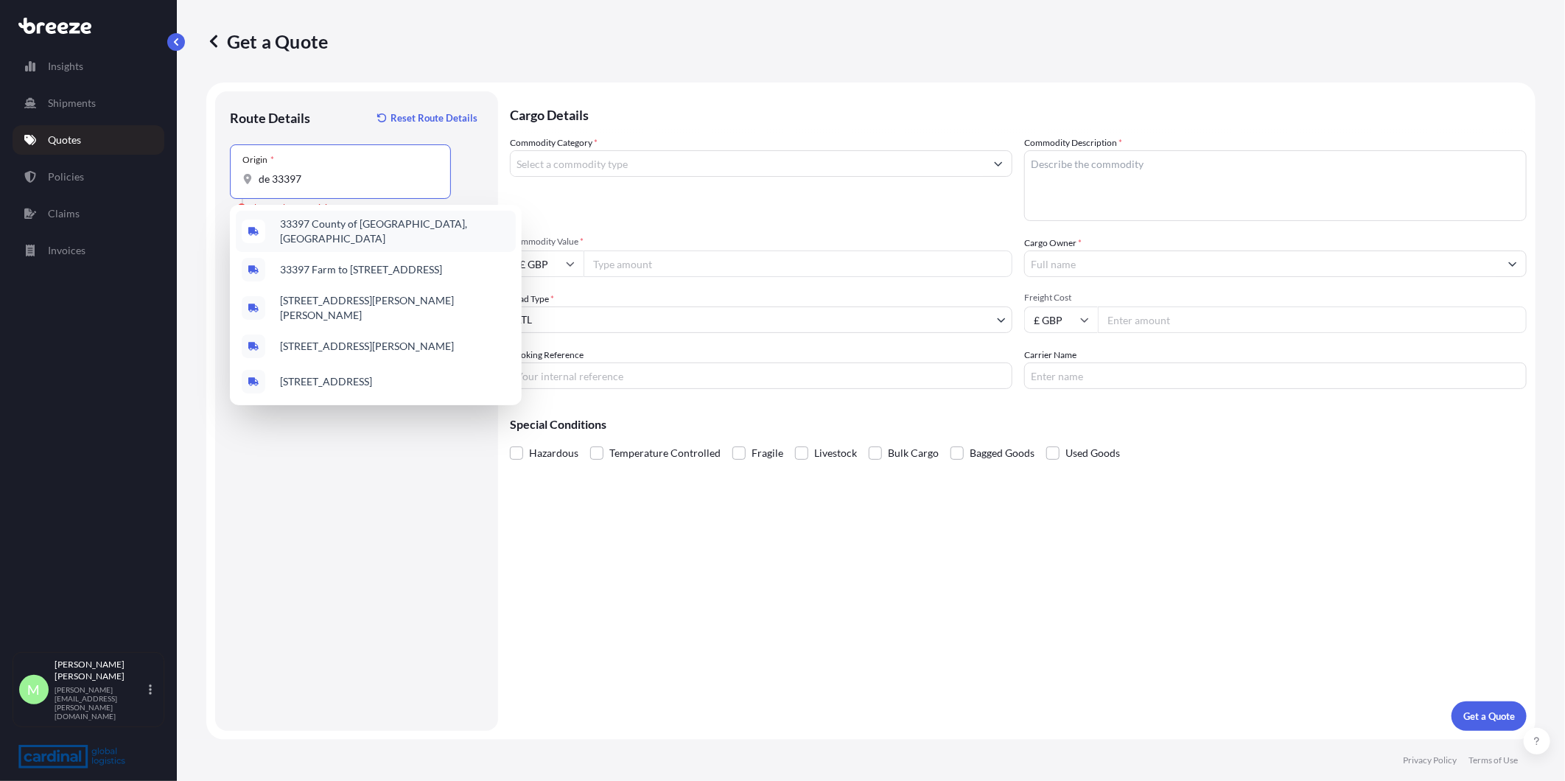
click at [372, 232] on span "33397 County of [GEOGRAPHIC_DATA], [GEOGRAPHIC_DATA]" at bounding box center [395, 231] width 230 height 29
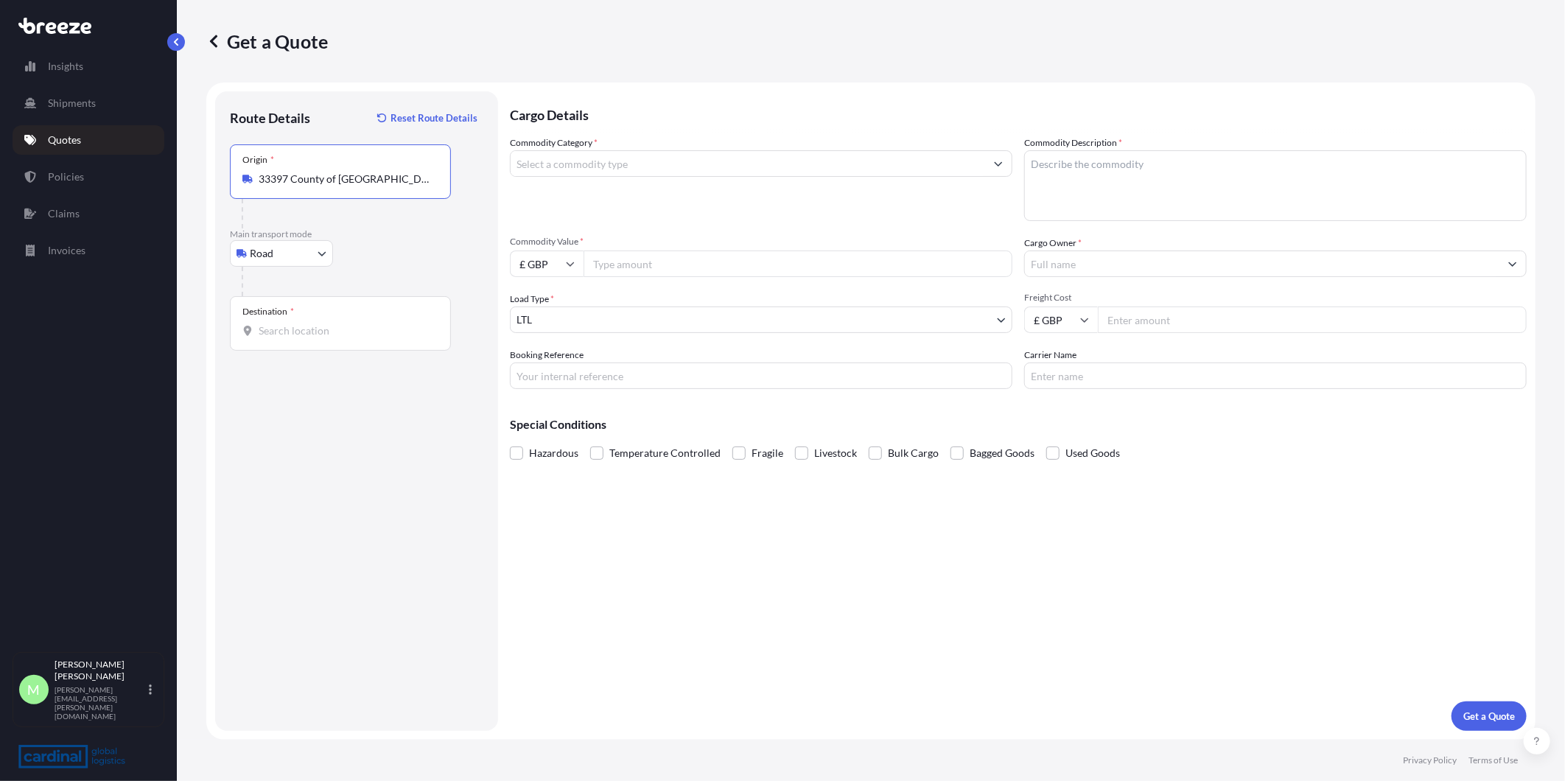
type input "33397 County of [GEOGRAPHIC_DATA], [GEOGRAPHIC_DATA]"
click at [297, 336] on input "Destination *" at bounding box center [346, 330] width 174 height 15
type input "[STREET_ADDRESS]"
click at [626, 167] on input "Commodity Category *" at bounding box center [748, 163] width 475 height 27
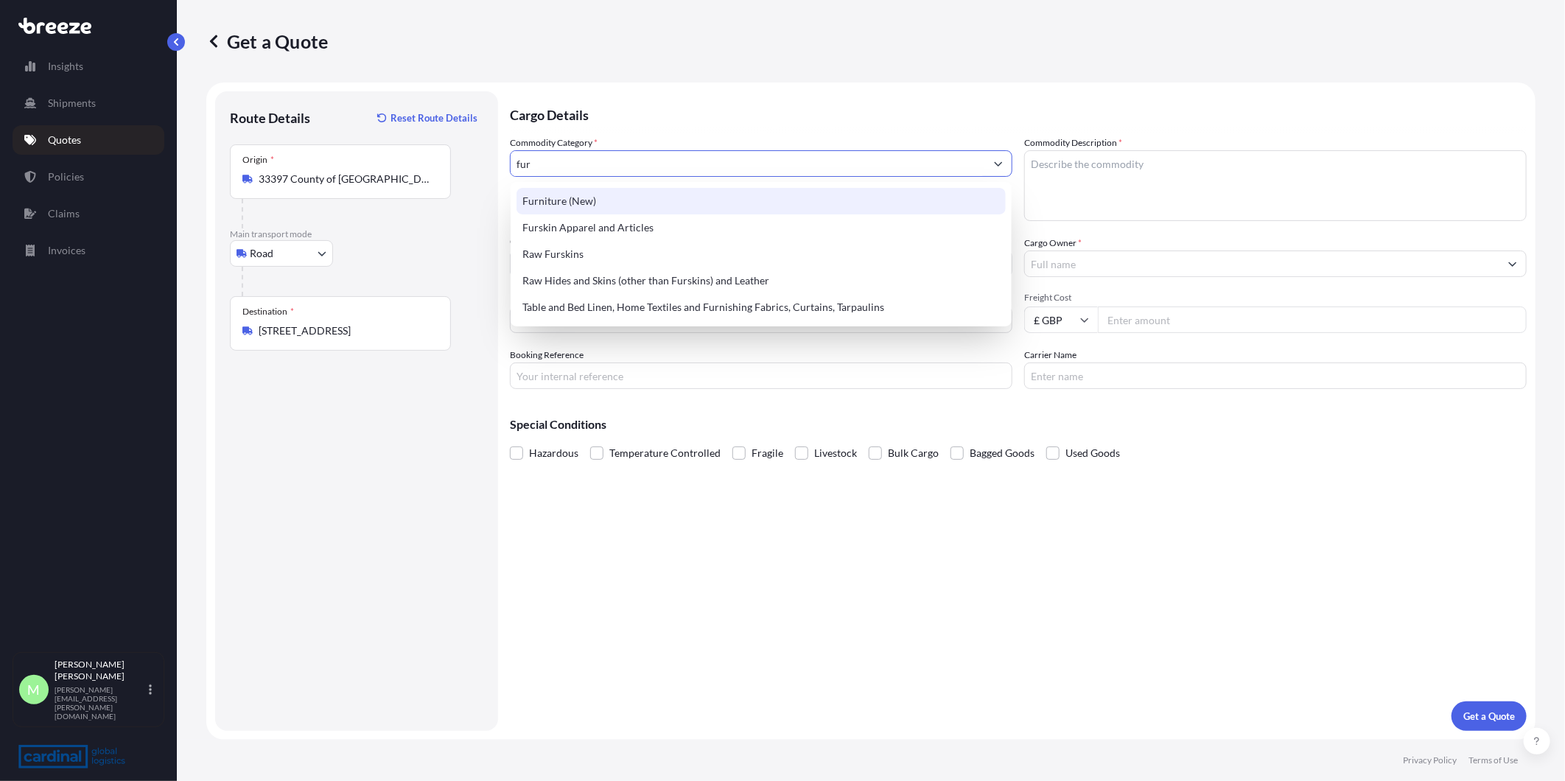
click at [660, 203] on div "Furniture (New)" at bounding box center [761, 201] width 489 height 27
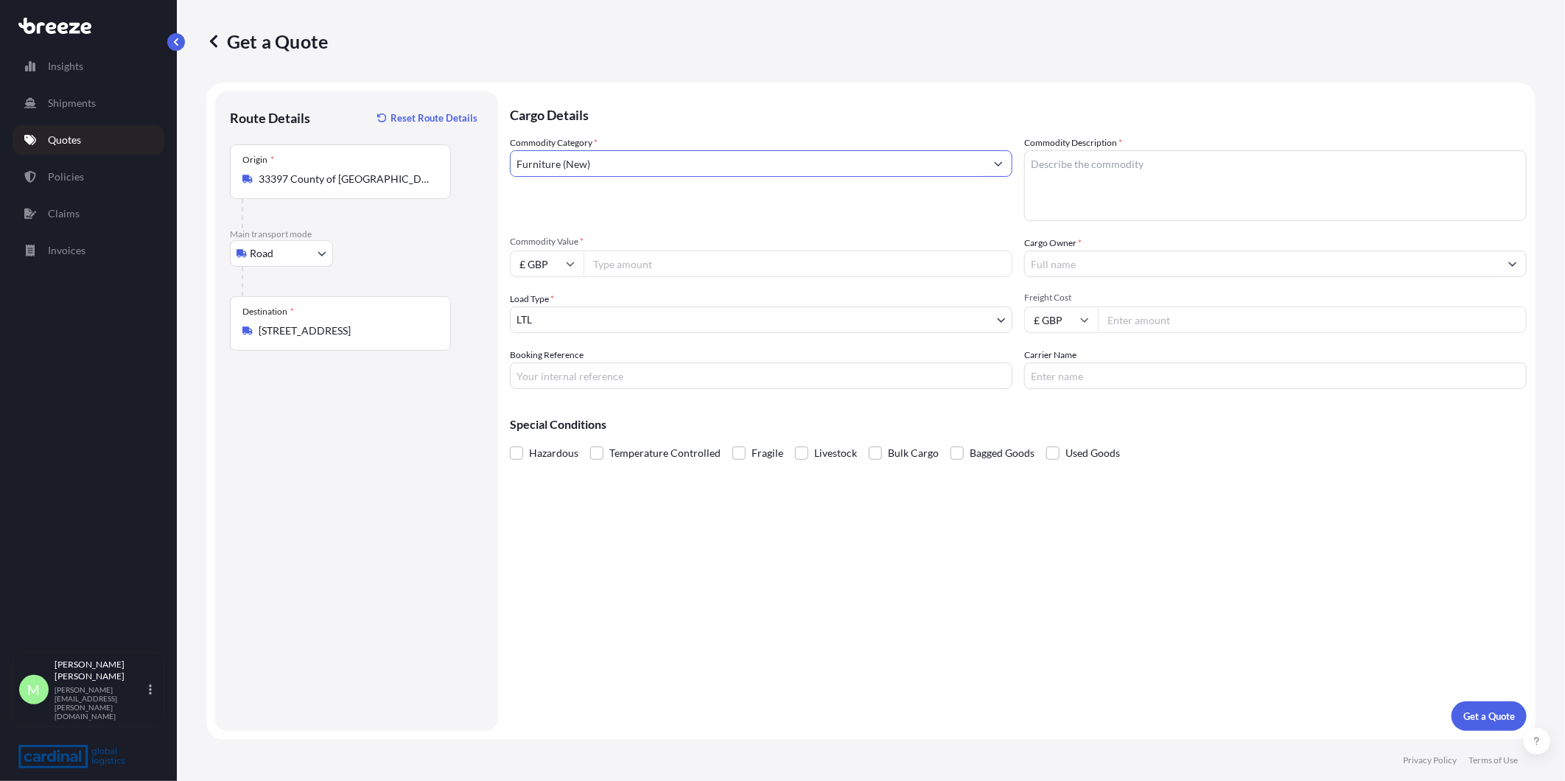
type input "Furniture (New)"
click at [1028, 171] on textarea "Commodity Description *" at bounding box center [1275, 185] width 503 height 71
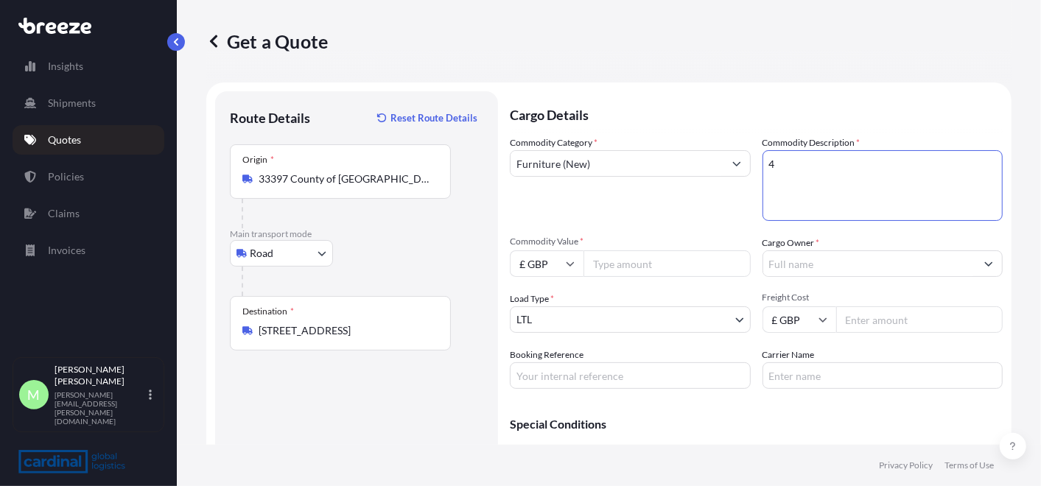
click at [800, 155] on textarea "4" at bounding box center [883, 185] width 241 height 71
type textarea "44182950000"
click at [819, 259] on input "Cargo Owner *" at bounding box center [869, 264] width 213 height 27
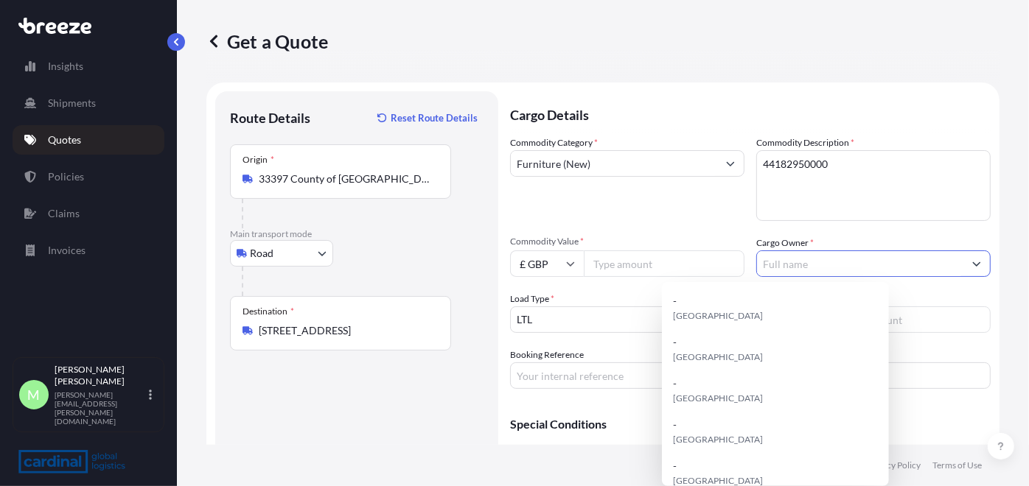
type input "t"
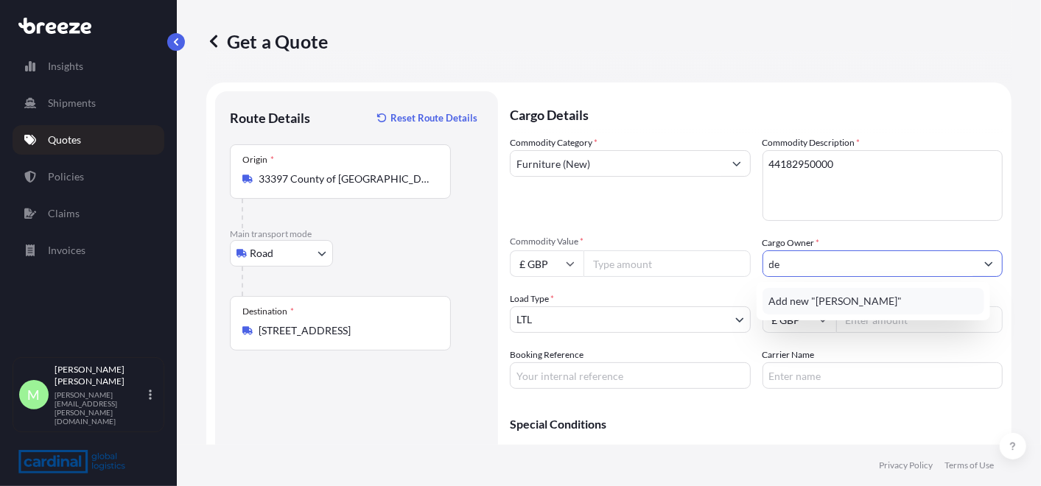
type input "d"
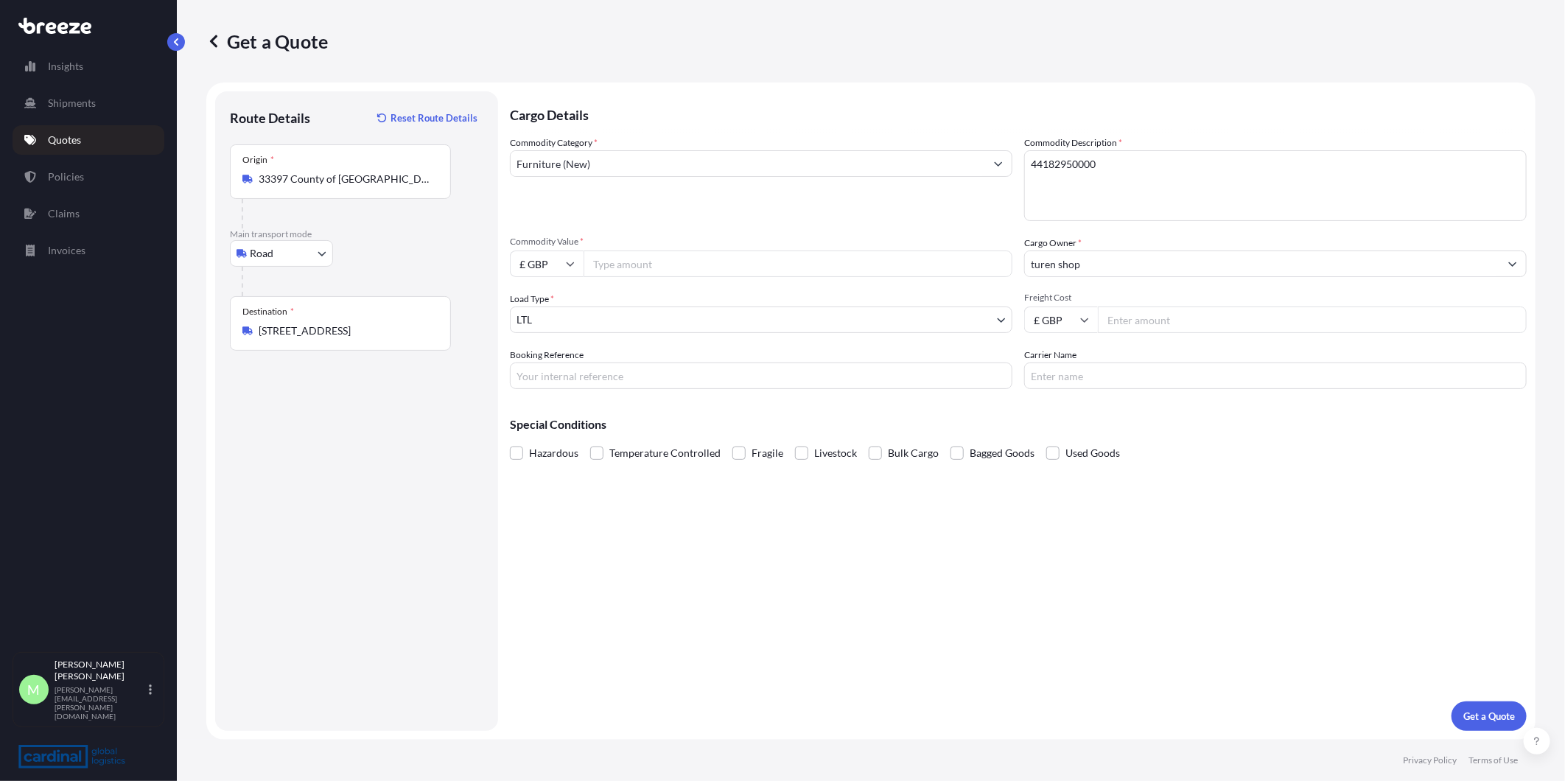
click at [1028, 266] on input "turen shop" at bounding box center [1262, 264] width 475 height 27
drag, startPoint x: 1117, startPoint y: 264, endPoint x: 909, endPoint y: 270, distance: 208.6
click at [909, 270] on div "Commodity Category * Furniture (New) Commodity Description * 44182950000 Commod…" at bounding box center [1018, 262] width 1017 height 253
paste input "DELUXE IDEAS T/A TUREN SHOP"
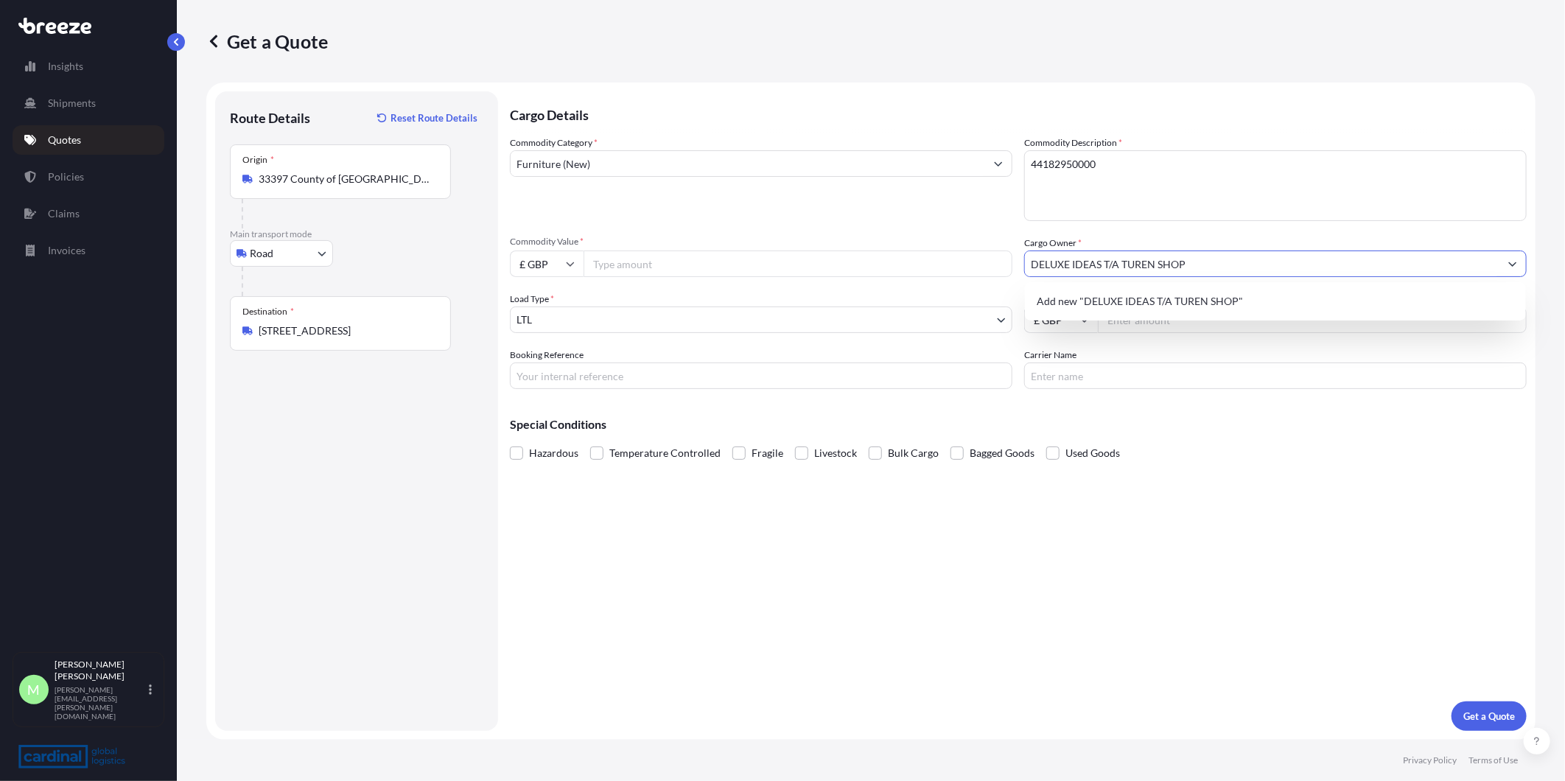
click at [1028, 295] on span "Add new "DELUXE IDEAS T/A TUREN SHOP"" at bounding box center [1140, 301] width 206 height 15
type input "DELUXE IDEAS T/A TUREN SHOP"
click at [1028, 324] on input "Freight Cost" at bounding box center [1312, 320] width 429 height 27
type input "238.80"
click at [1028, 486] on button "Get a Quote" at bounding box center [1489, 715] width 75 height 29
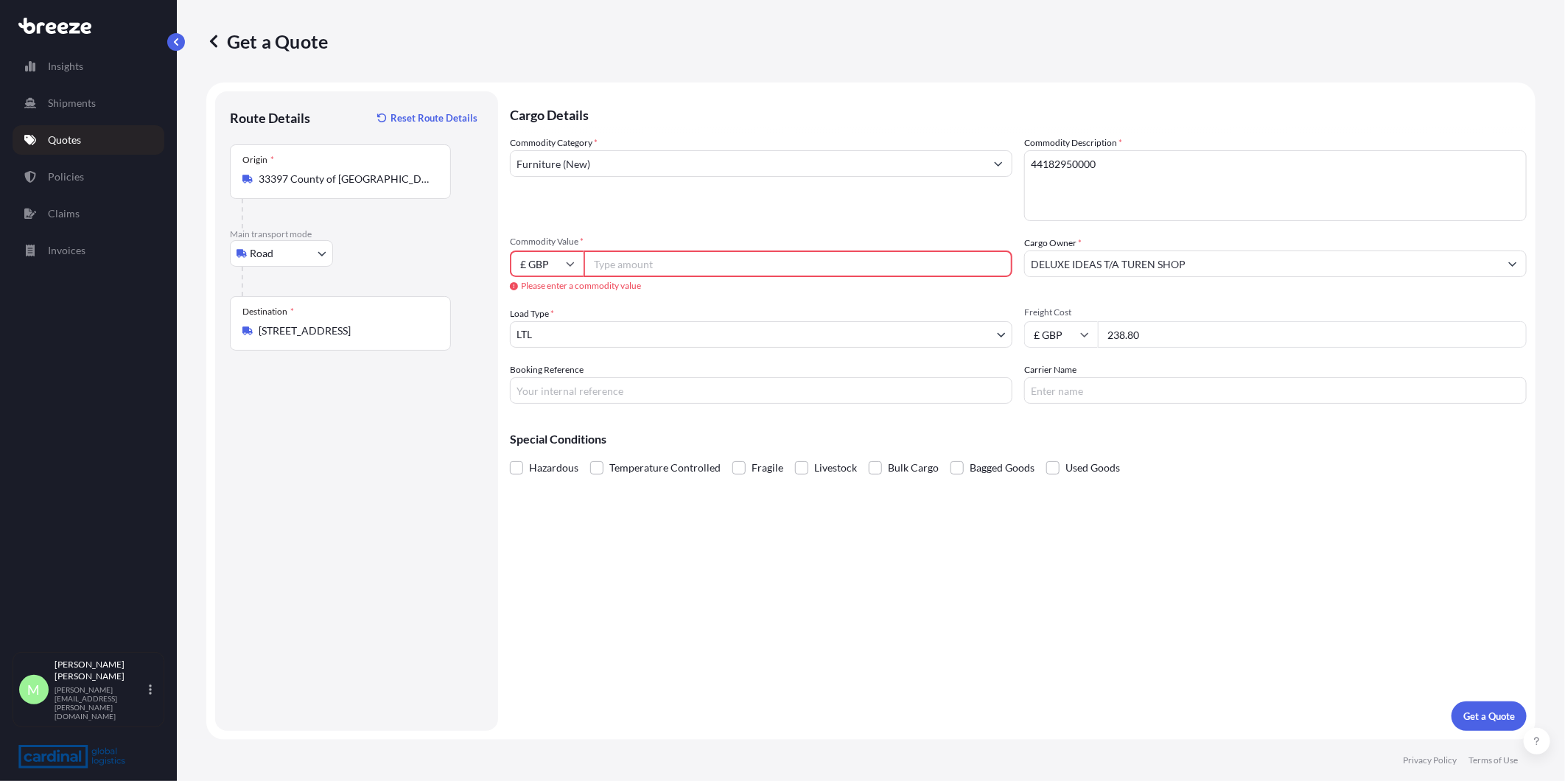
click at [720, 266] on input "Commodity Value *" at bounding box center [798, 264] width 429 height 27
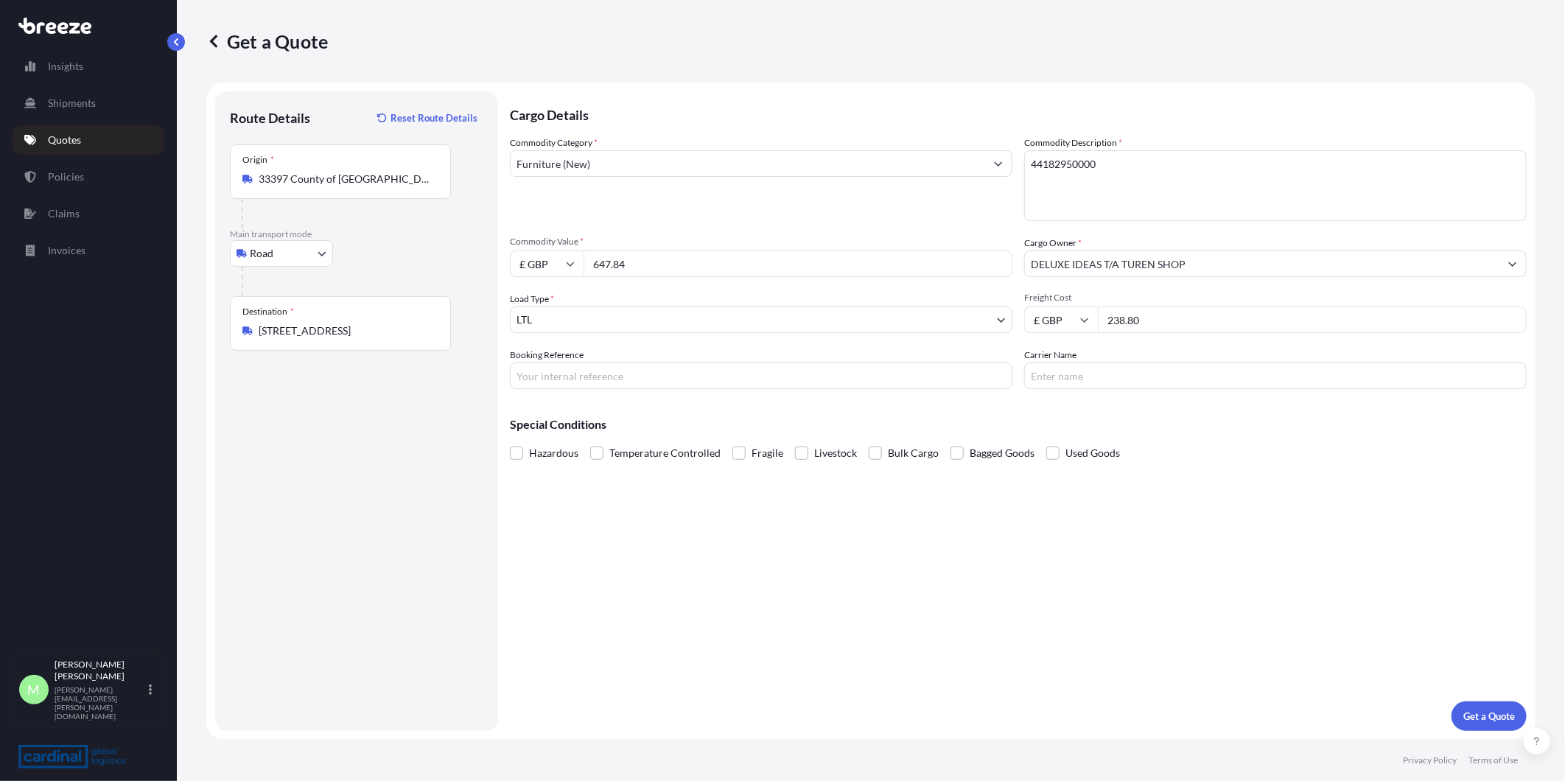
type input "647.84"
click at [542, 248] on div "Commodity Value * £ GBP 647.84" at bounding box center [761, 256] width 503 height 41
click at [553, 268] on input "£ GBP" at bounding box center [547, 264] width 74 height 27
click at [546, 298] on div "€ EUR" at bounding box center [547, 304] width 62 height 28
type input "€ EUR"
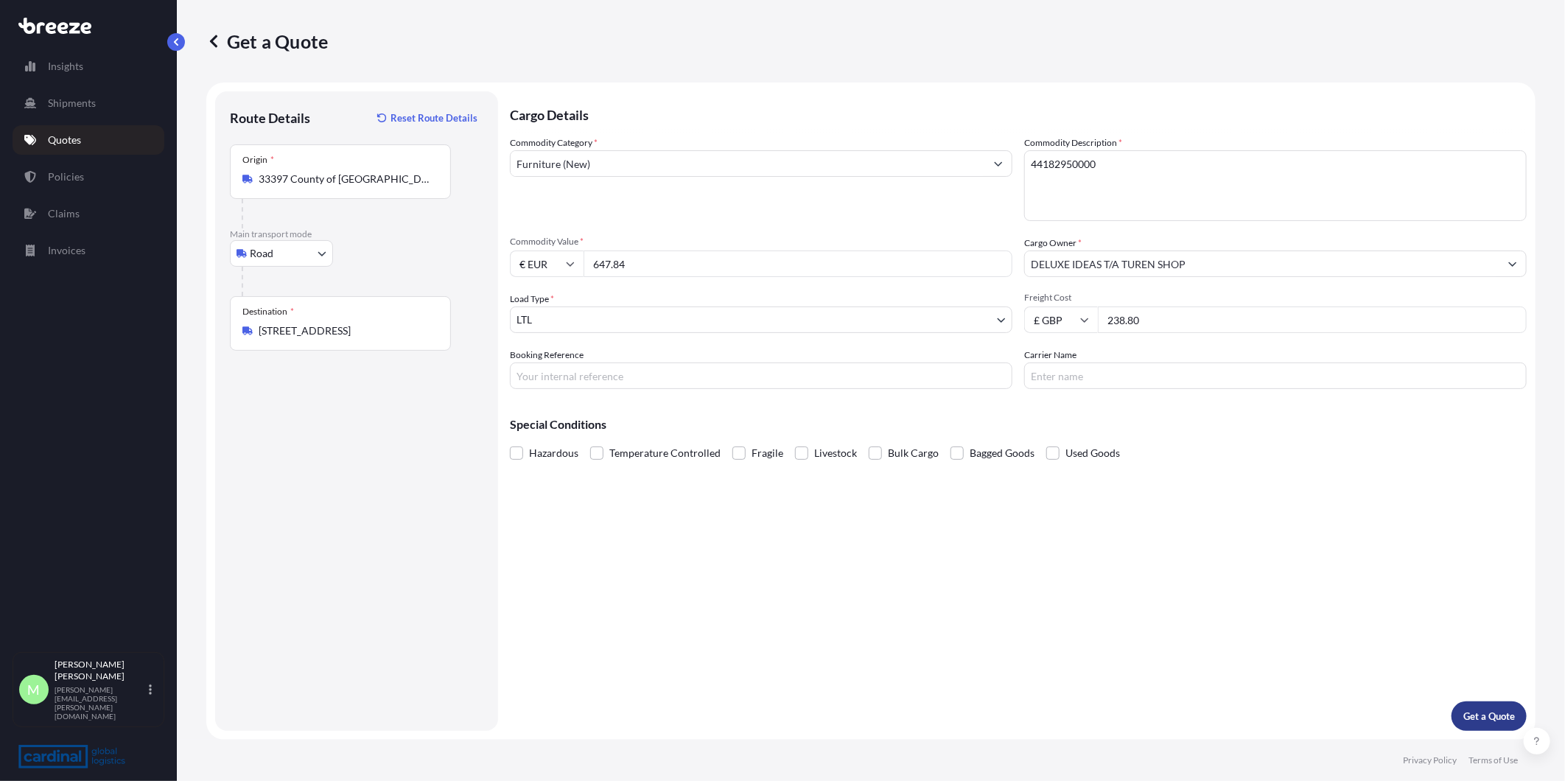
click at [1028, 486] on p "Get a Quote" at bounding box center [1489, 716] width 52 height 15
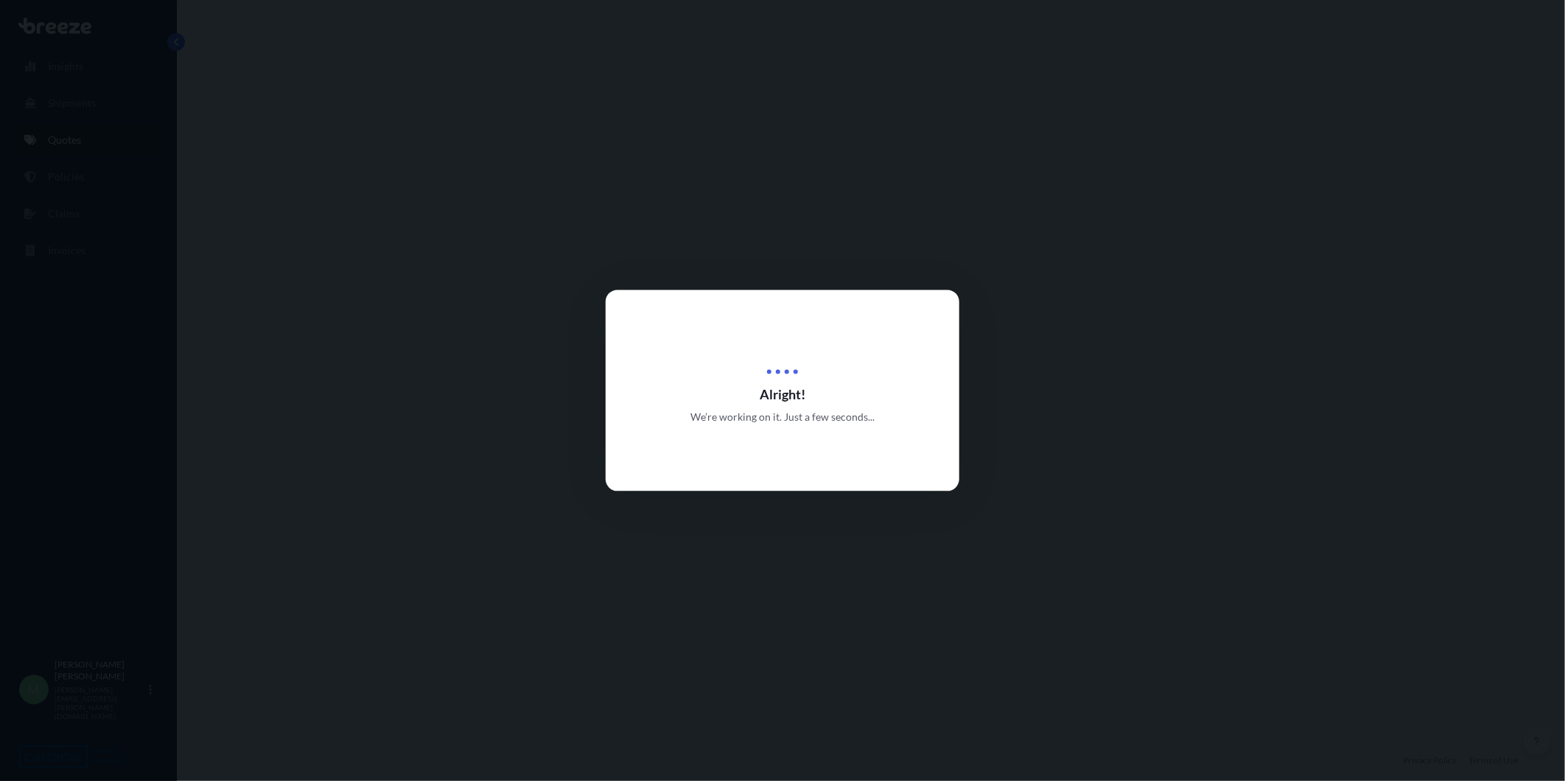
select select "Road"
select select "1"
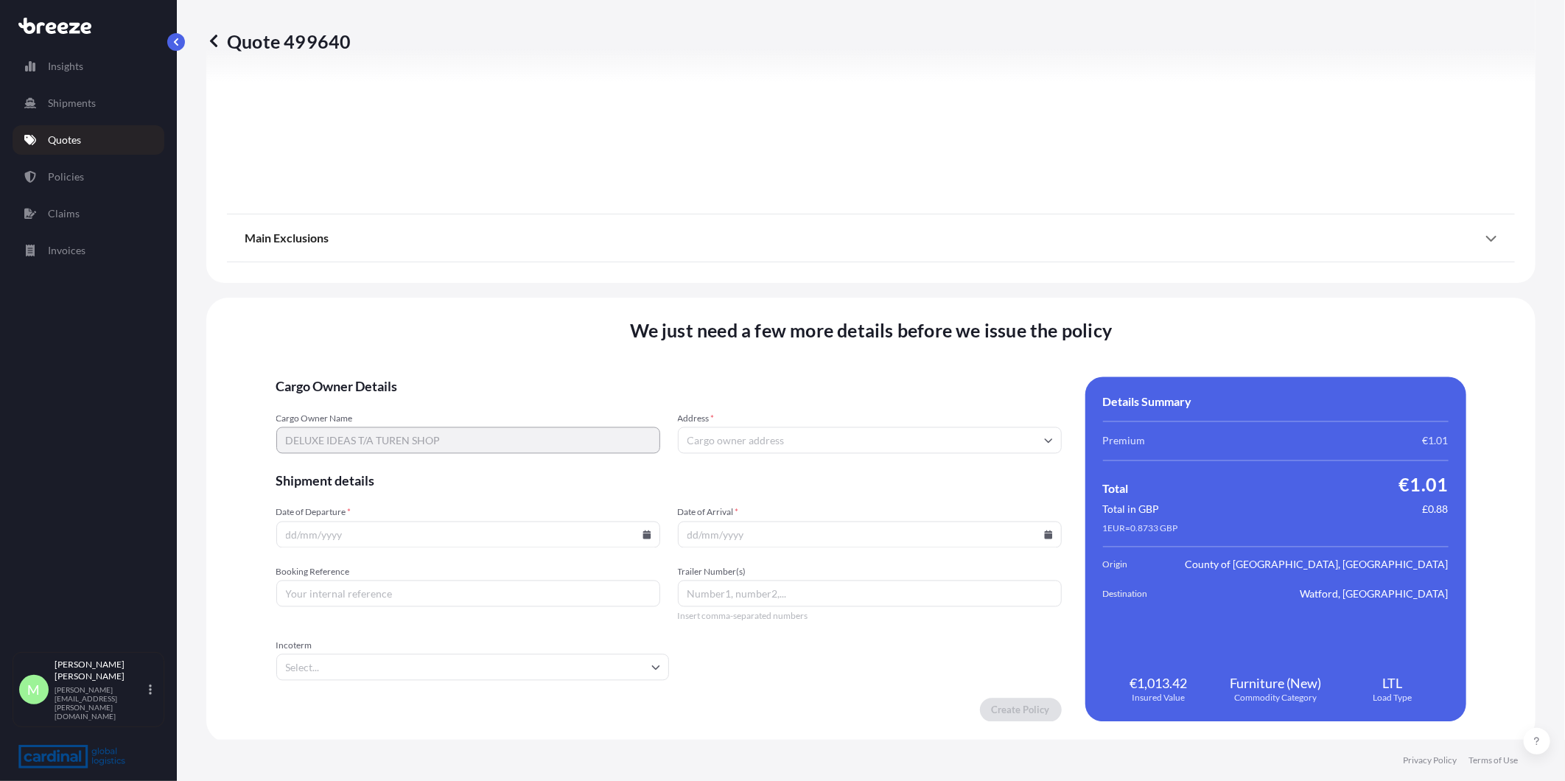
scroll to position [1557, 0]
click at [808, 426] on input "Address *" at bounding box center [870, 438] width 384 height 27
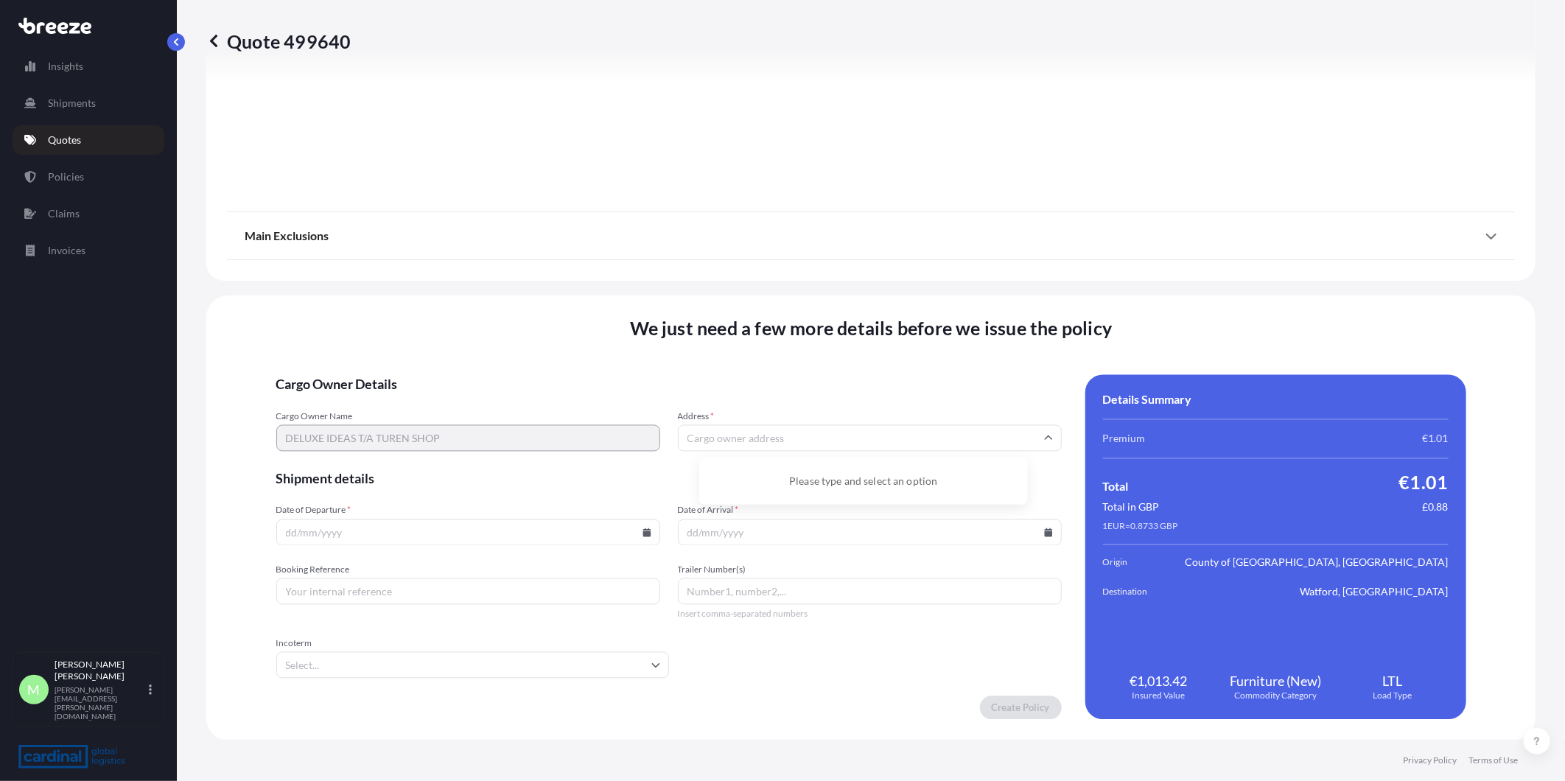
click at [808, 436] on input "Address *" at bounding box center [870, 438] width 384 height 27
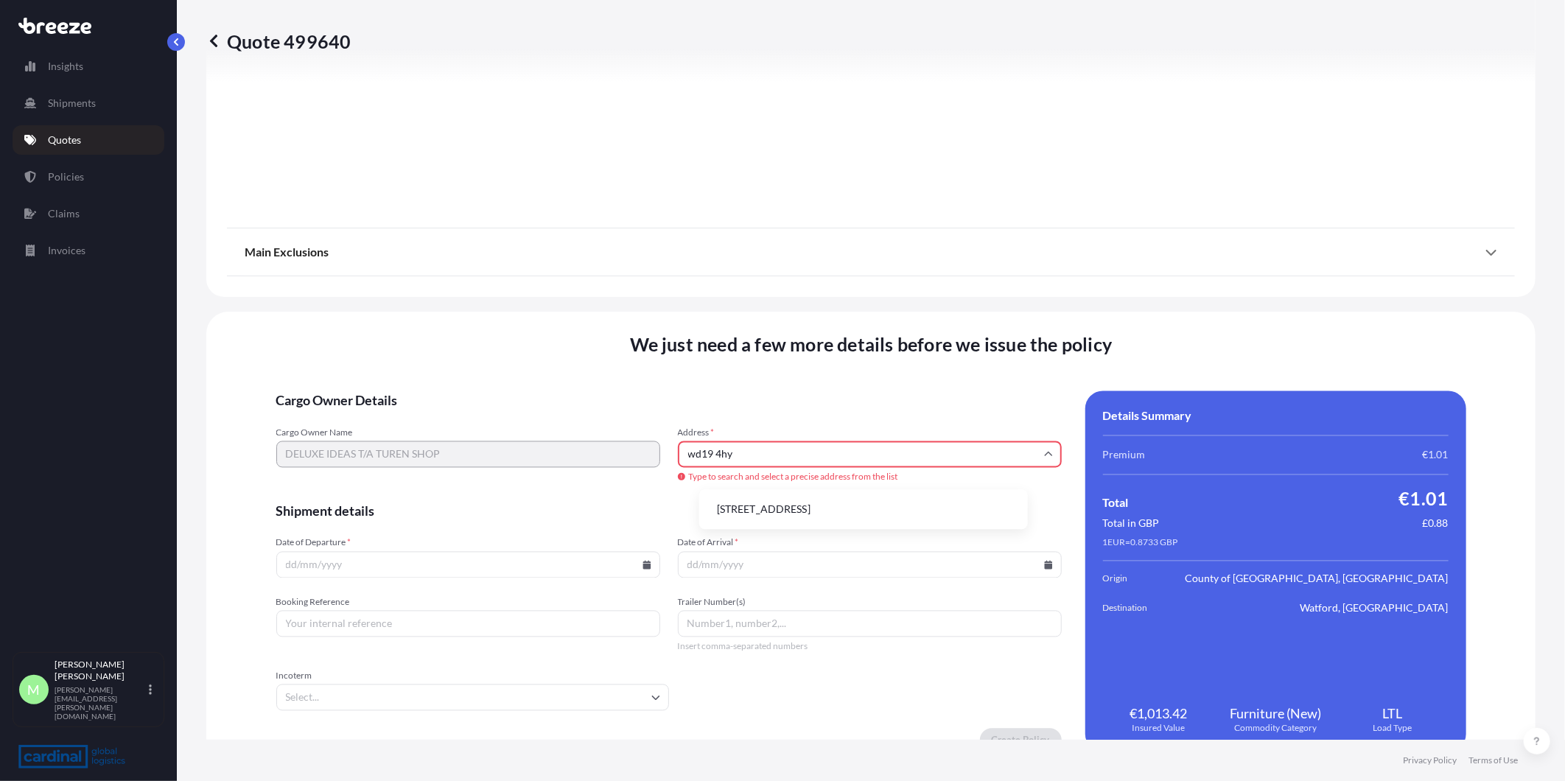
click at [804, 486] on li "[STREET_ADDRESS]" at bounding box center [863, 509] width 317 height 28
type input "[STREET_ADDRESS]"
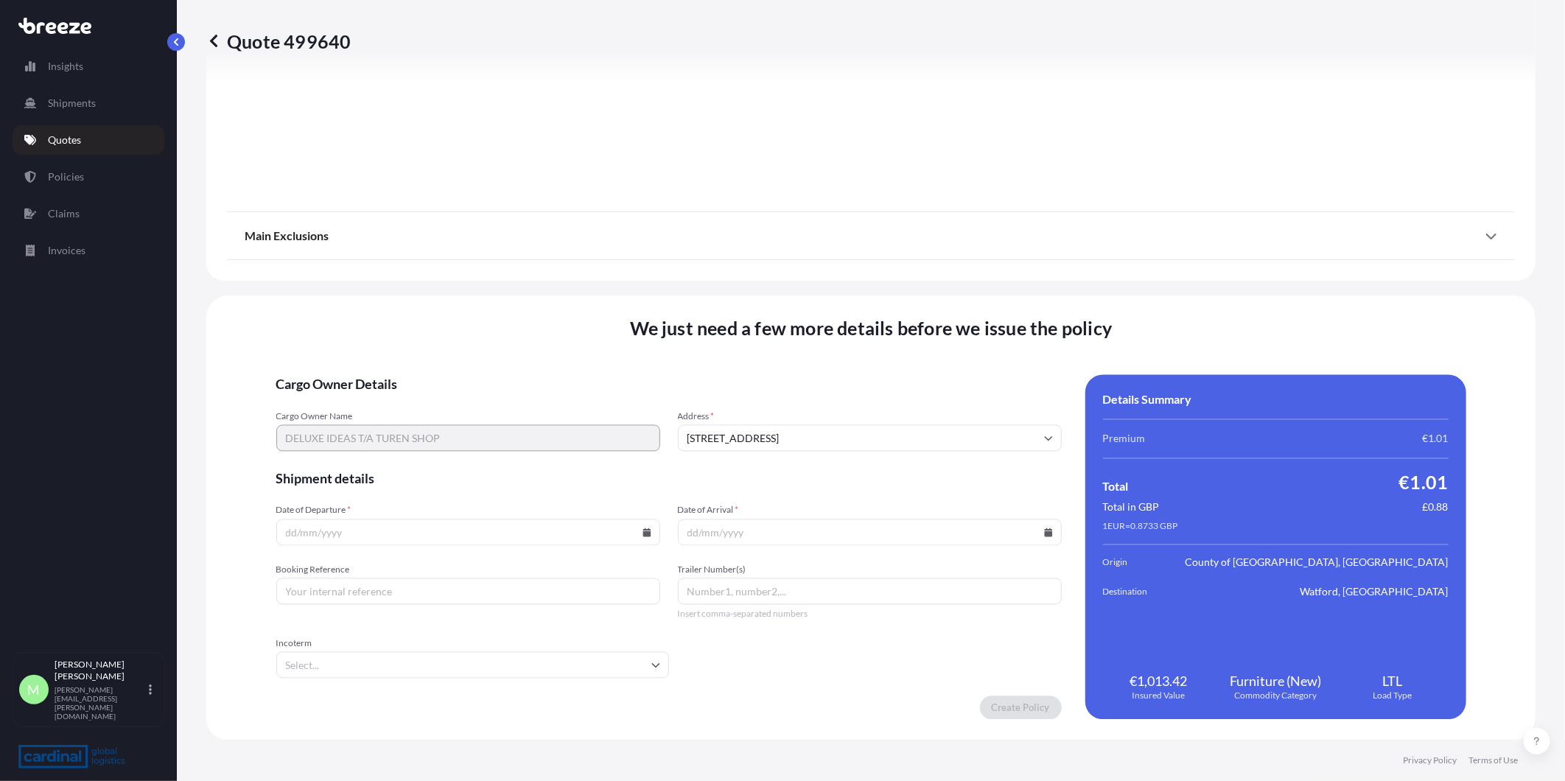
click at [483, 486] on input "Date of Departure *" at bounding box center [468, 532] width 384 height 27
click at [660, 486] on input "Date of Departure *" at bounding box center [468, 532] width 384 height 27
click at [651, 486] on icon at bounding box center [647, 532] width 8 height 9
click at [511, 427] on button "25" at bounding box center [517, 429] width 24 height 24
type input "[DATE]"
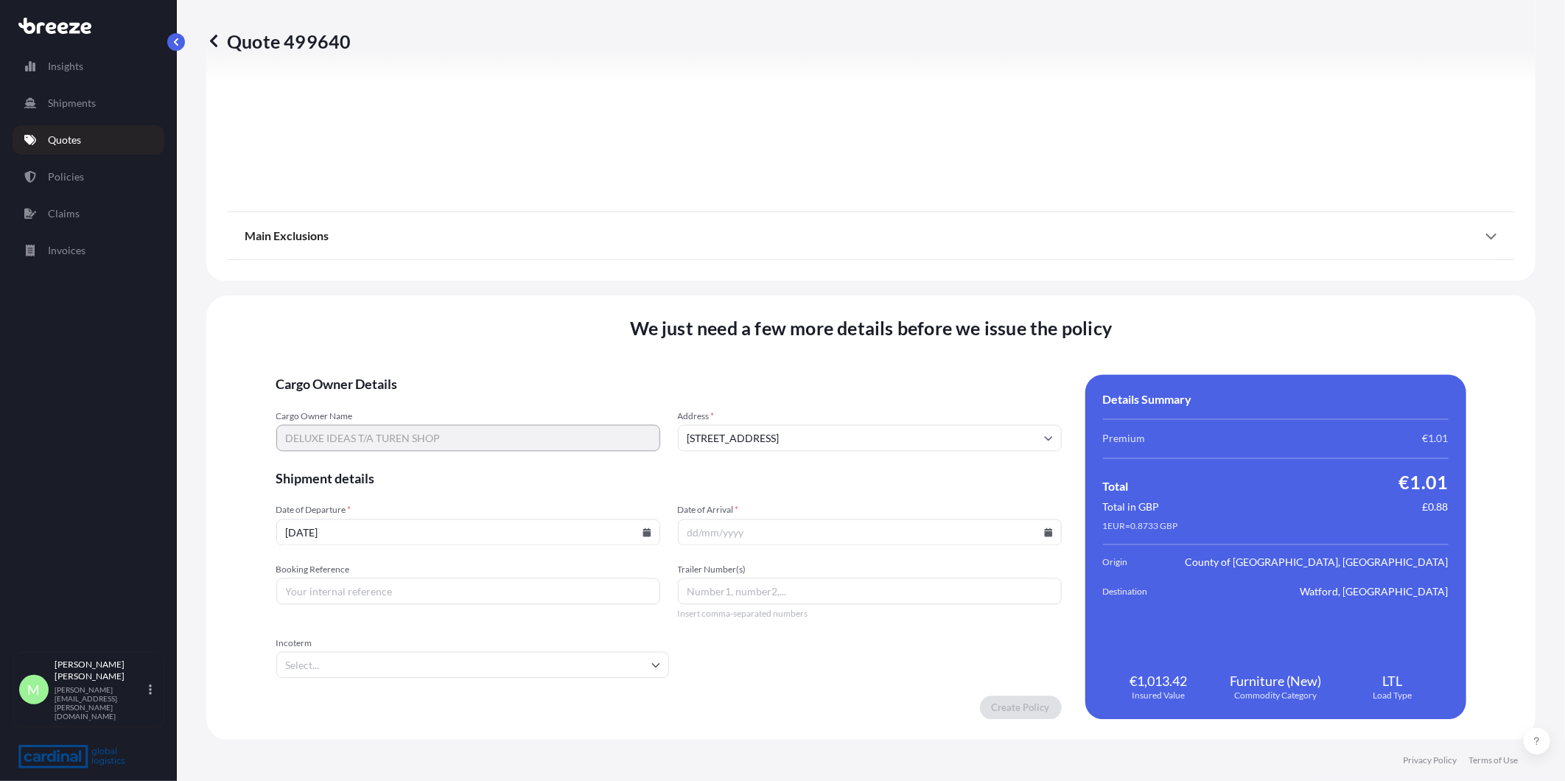
click at [1021, 486] on input "Date of Arrival *" at bounding box center [870, 532] width 384 height 27
click at [1028, 486] on icon at bounding box center [1048, 532] width 9 height 9
click at [842, 457] on div "29 30 1 2 3 4 5" at bounding box center [864, 457] width 236 height 27
click at [840, 457] on button "1" at bounding box center [829, 457] width 24 height 24
type input "[DATE]"
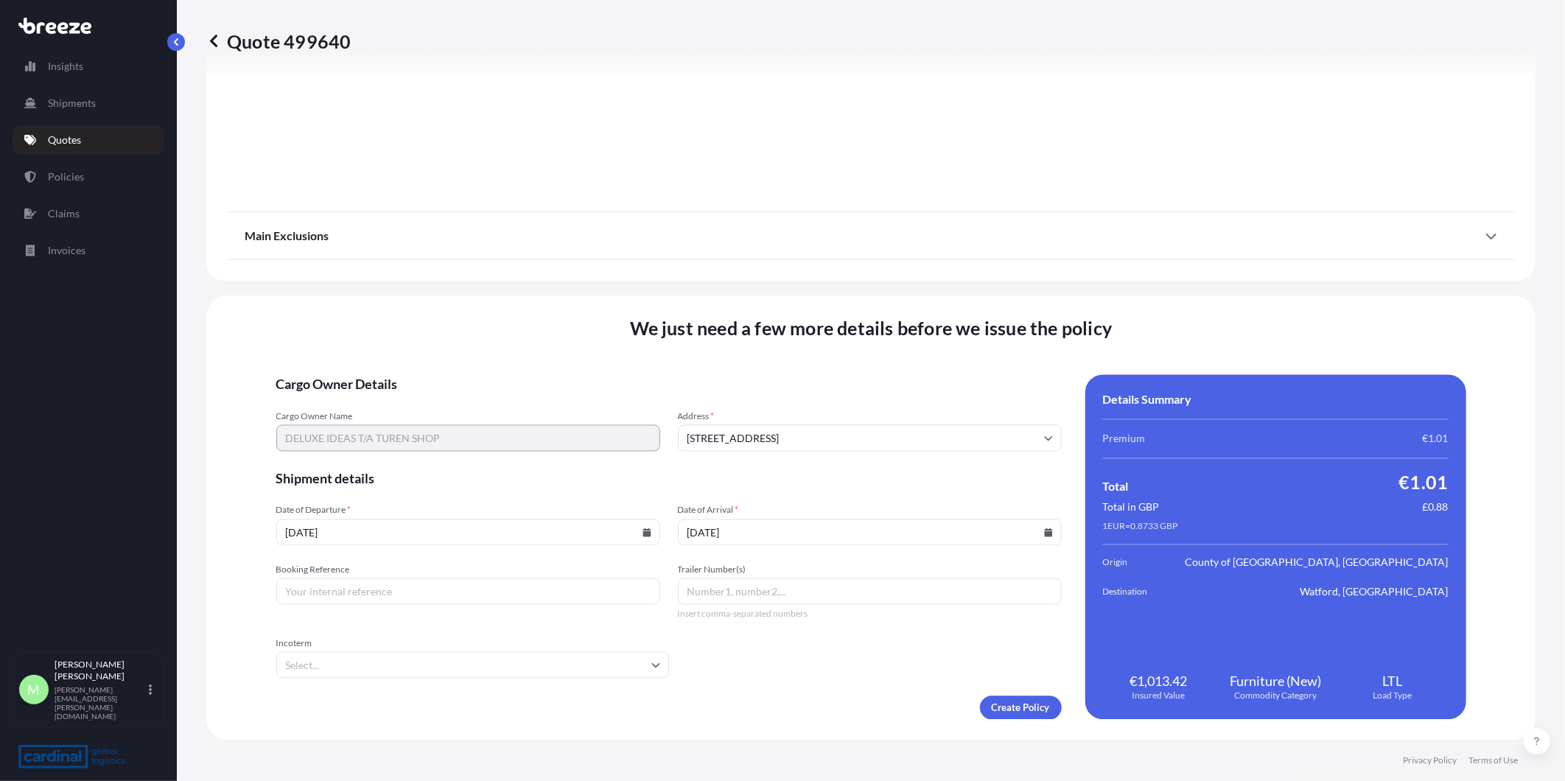
click at [526, 486] on div "Booking Reference Trailer Number(s) Insert comma-separated numbers" at bounding box center [668, 592] width 785 height 56
click at [522, 486] on input "Booking Reference" at bounding box center [468, 591] width 384 height 27
type input "8PIR5090050"
click at [535, 486] on input "Incoterm" at bounding box center [472, 665] width 393 height 27
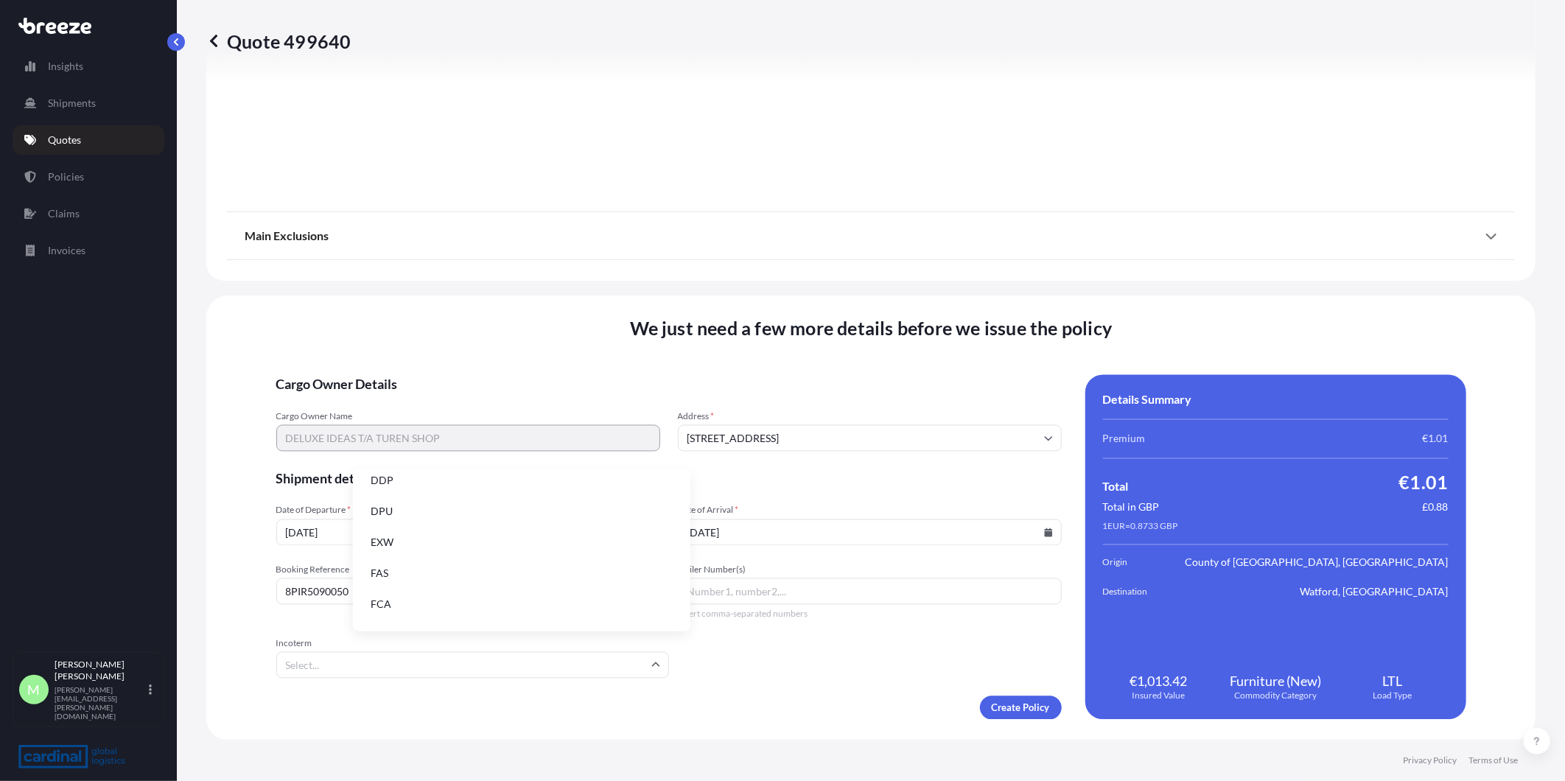
click at [407, 486] on li "EXW" at bounding box center [522, 542] width 326 height 28
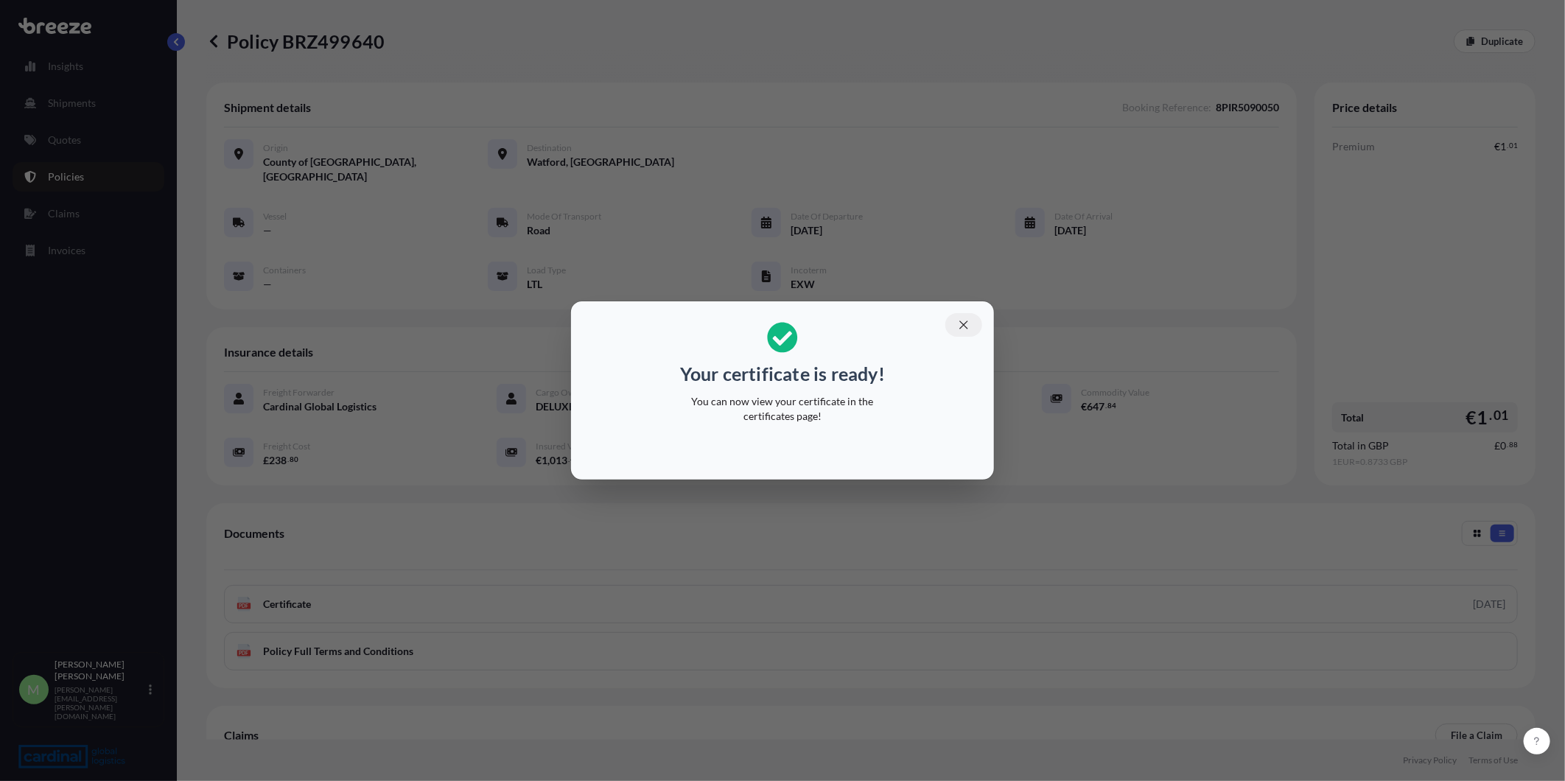
click at [966, 329] on icon "button" at bounding box center [963, 324] width 13 height 13
